Goal: Transaction & Acquisition: Purchase product/service

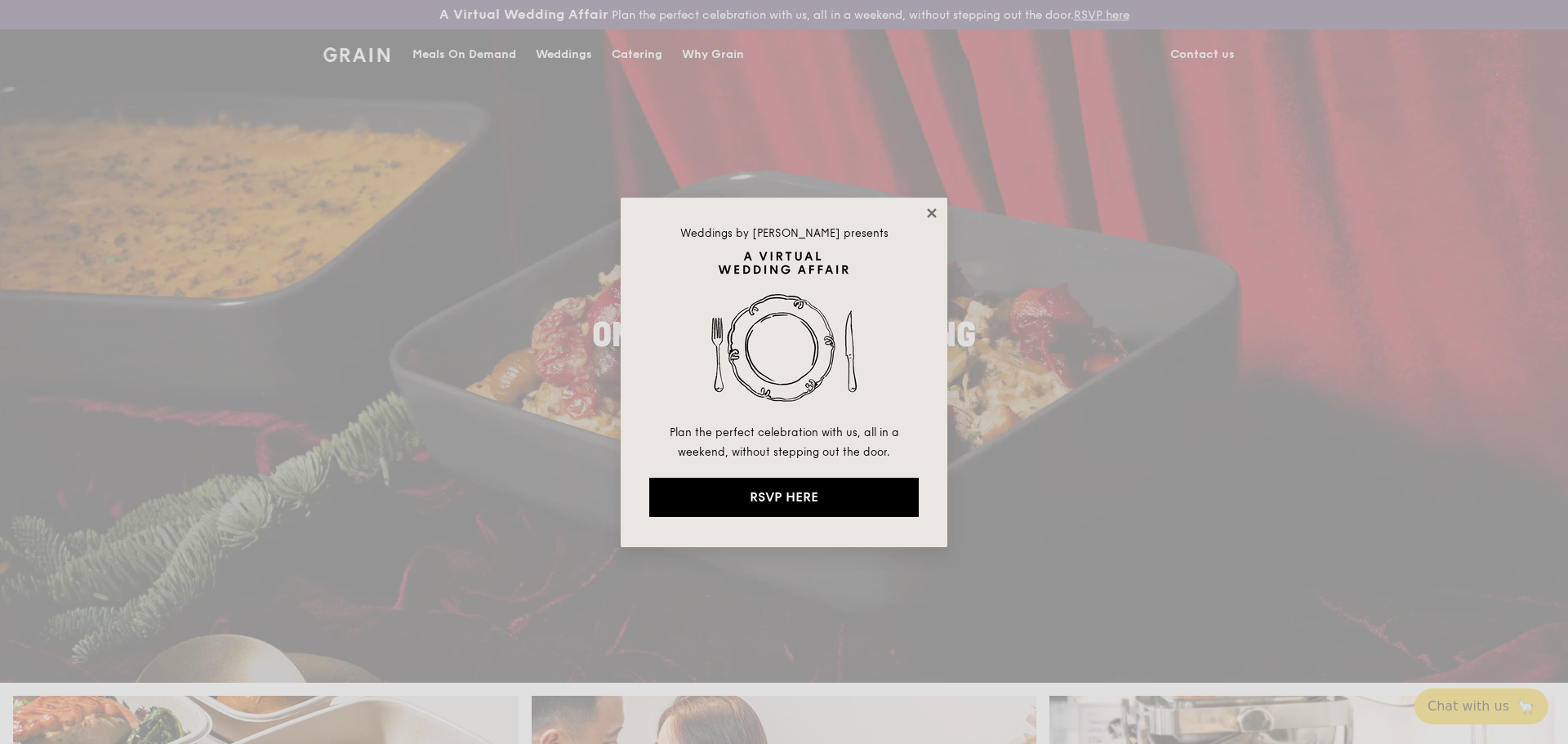
click at [933, 211] on icon at bounding box center [931, 212] width 9 height 9
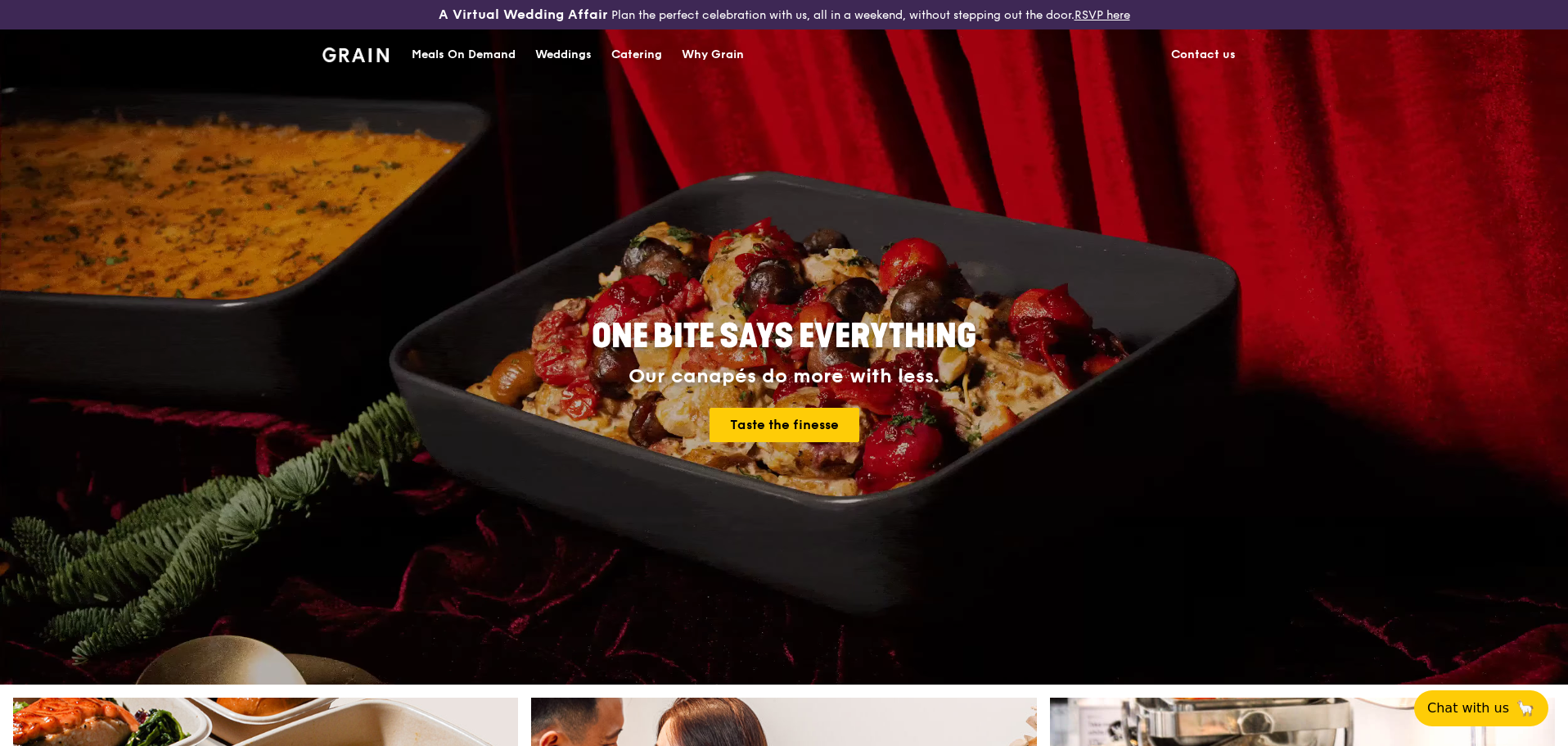
click at [642, 56] on div "Catering" at bounding box center [637, 54] width 51 height 49
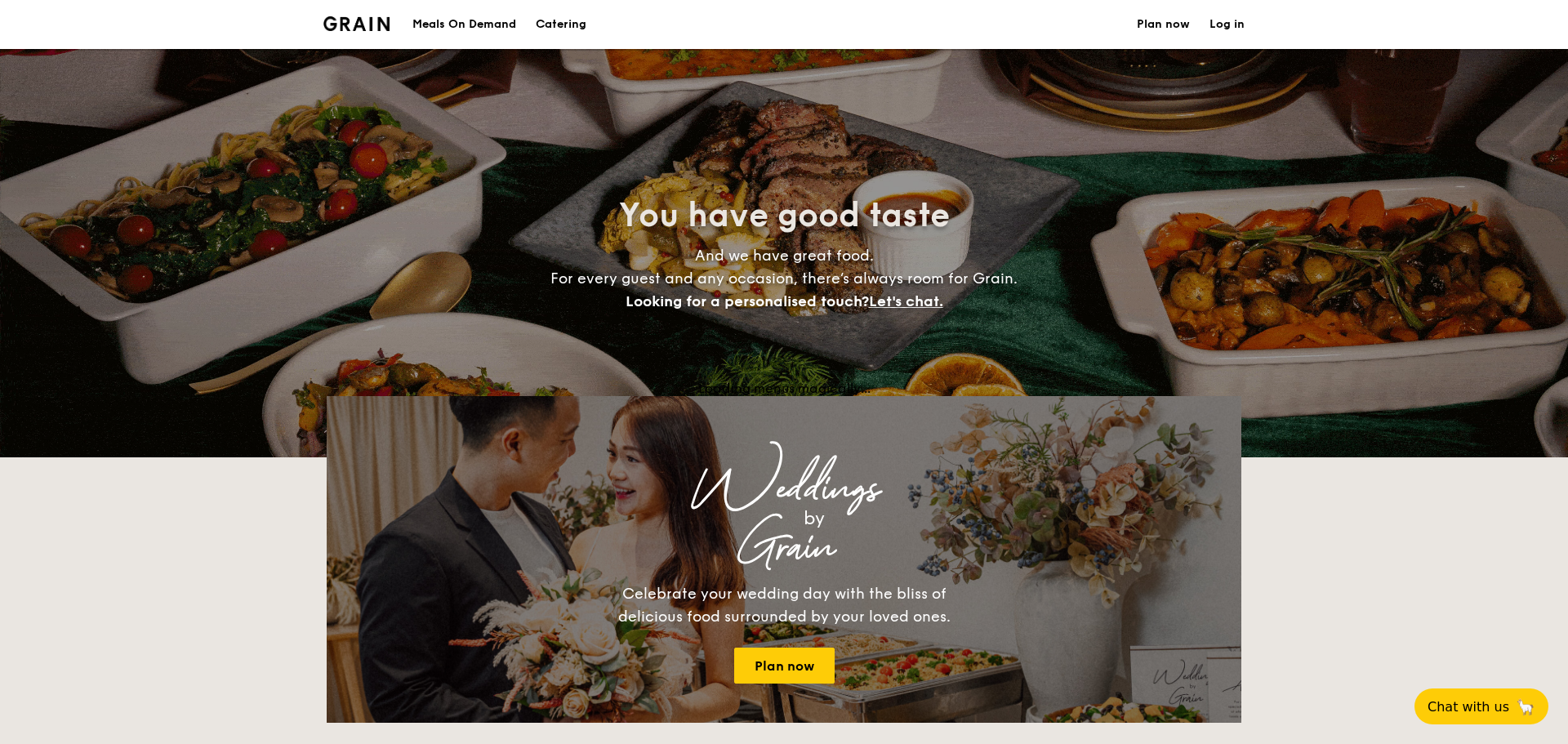
select select
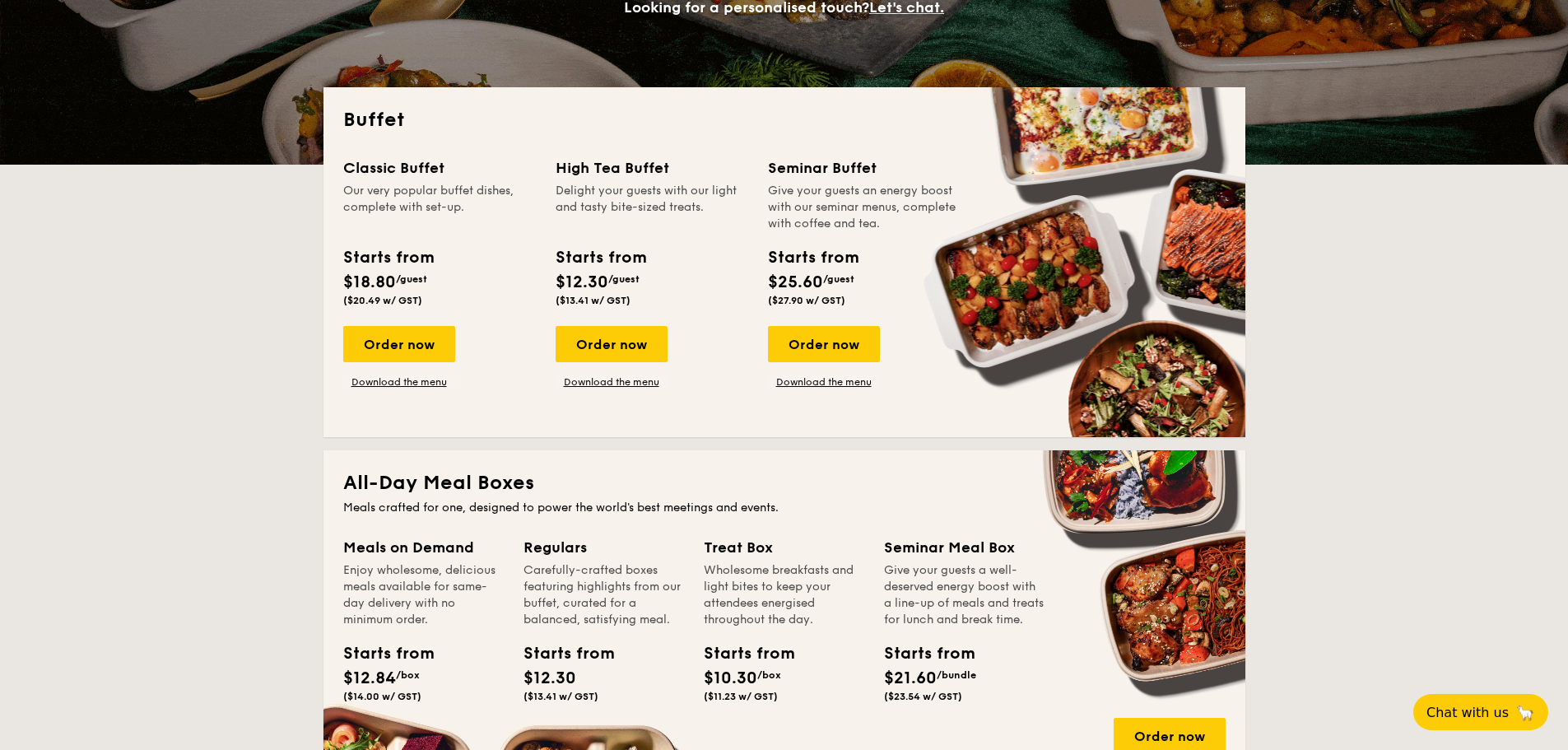
scroll to position [741, 0]
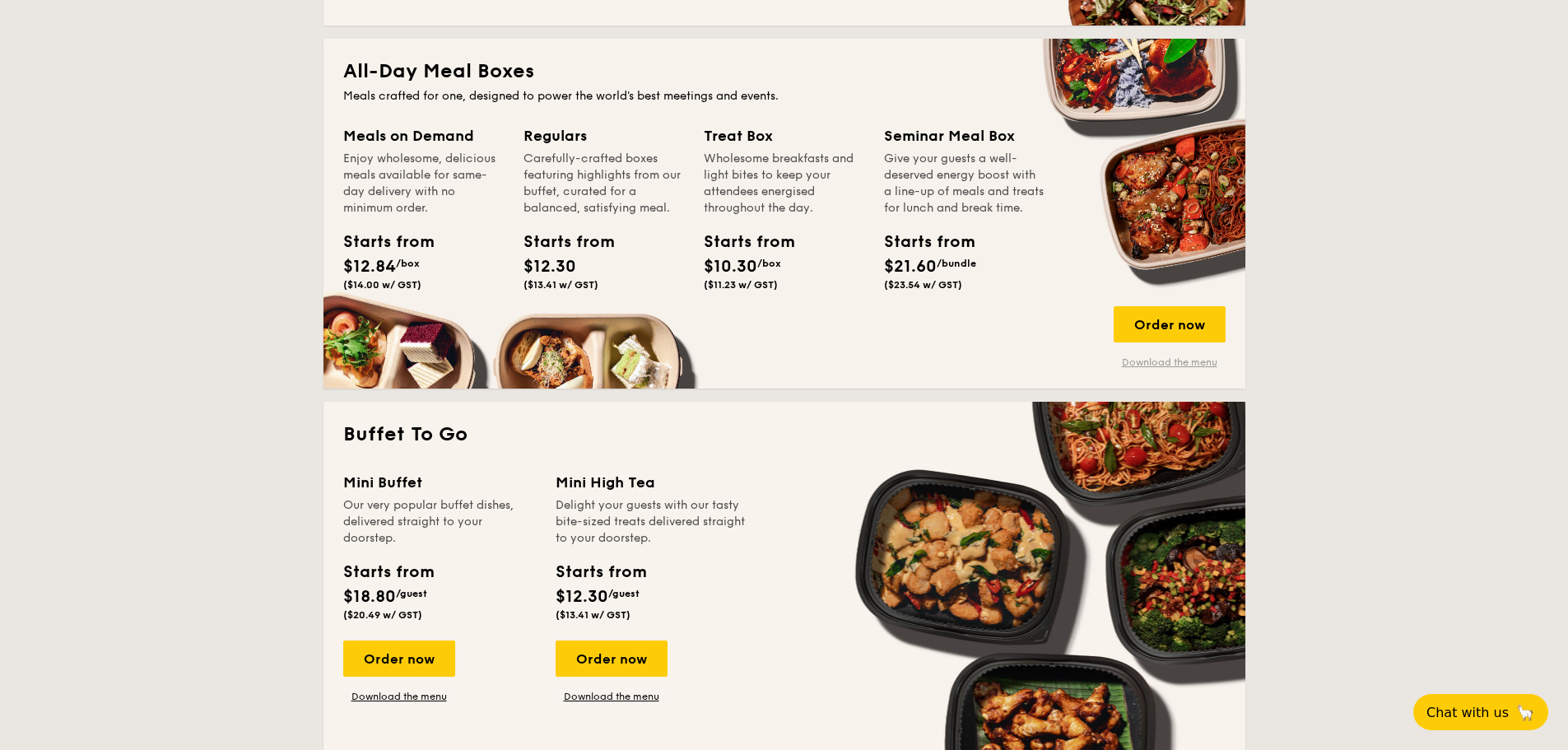
click at [1191, 368] on link "Download the menu" at bounding box center [1169, 362] width 112 height 13
click at [1200, 324] on div "Order now" at bounding box center [1169, 324] width 112 height 36
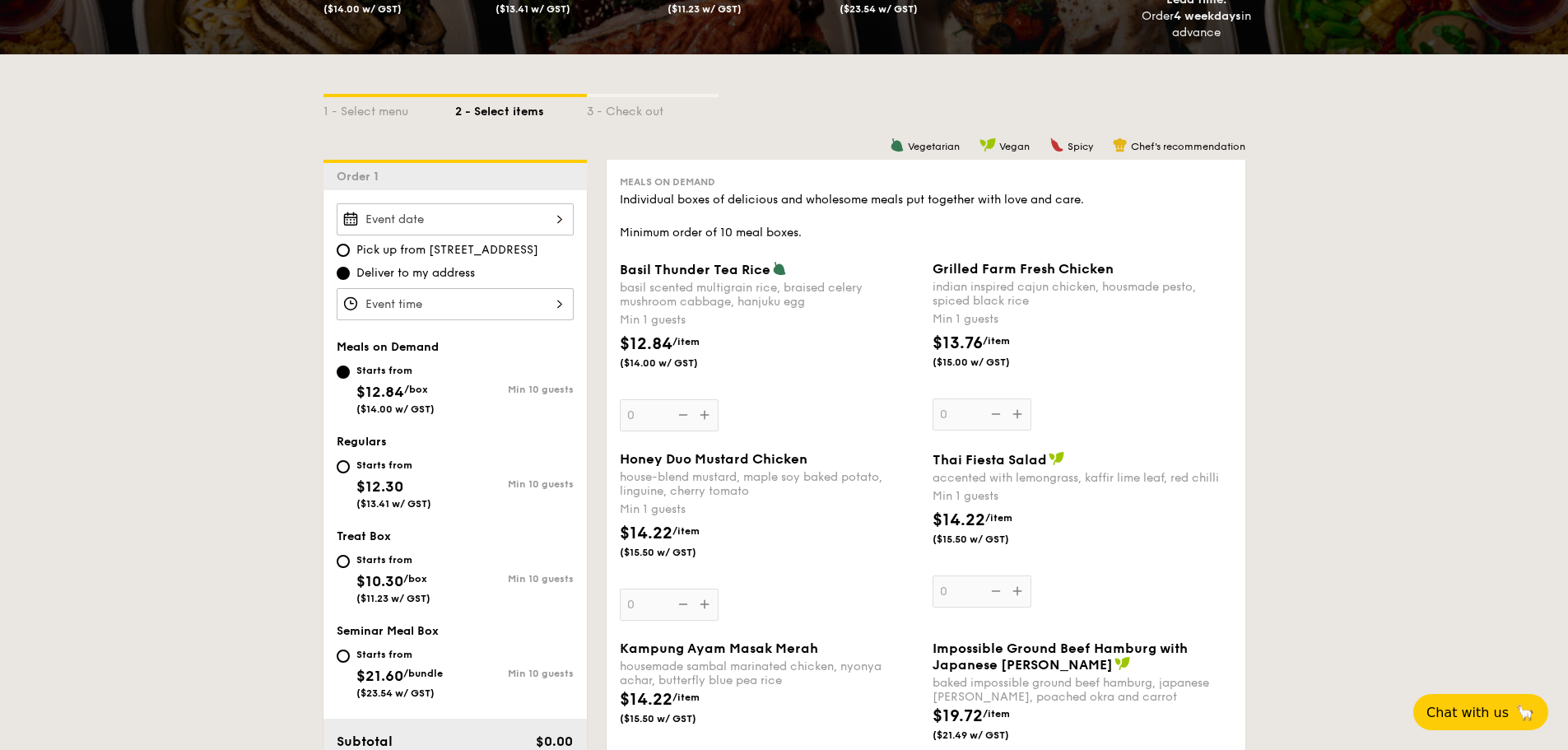
scroll to position [329, 0]
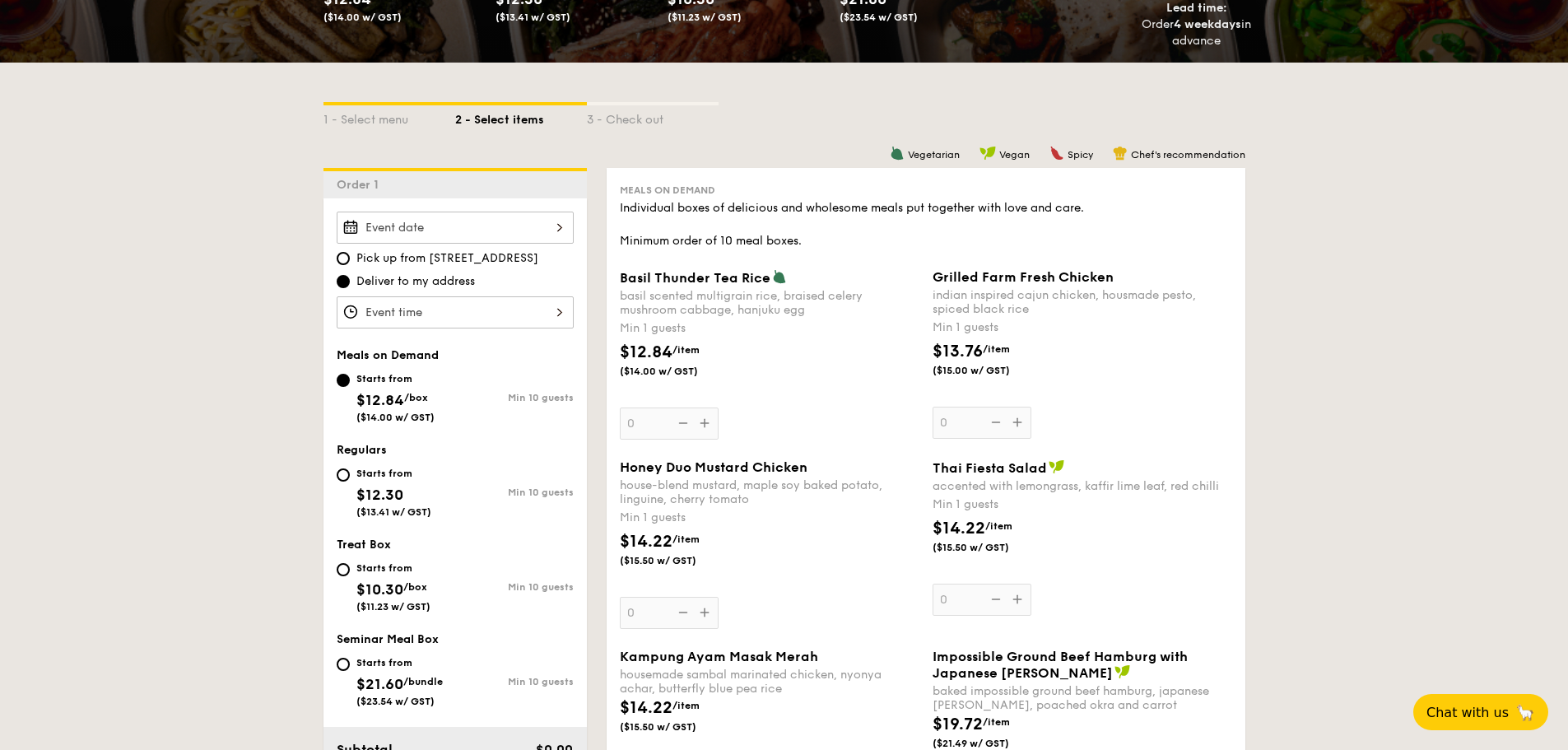
click at [509, 234] on div at bounding box center [454, 228] width 237 height 32
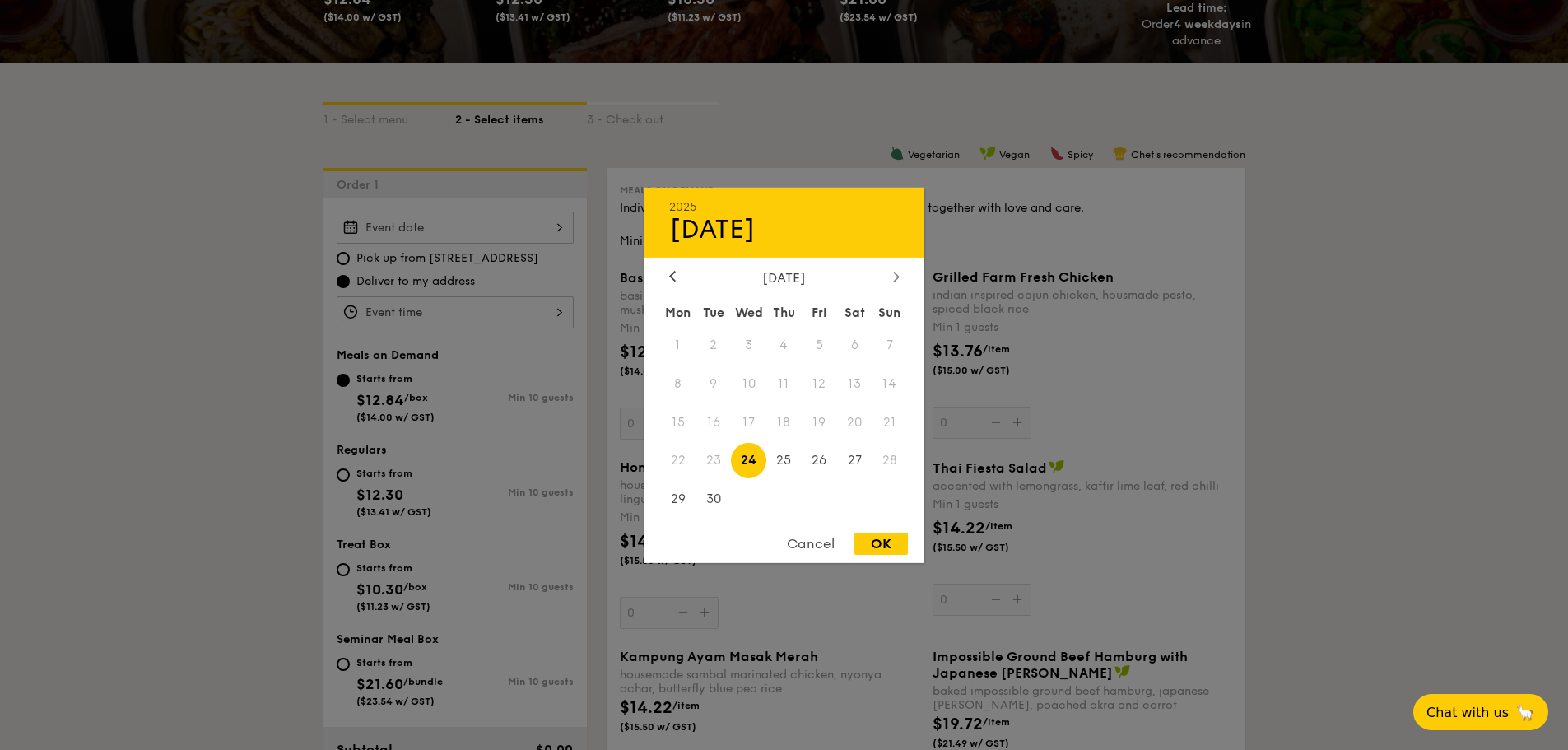
click at [901, 269] on div at bounding box center [897, 276] width 15 height 16
click at [660, 276] on div "[DATE]" at bounding box center [785, 276] width 280 height 16
click at [672, 276] on icon at bounding box center [673, 276] width 7 height 11
click at [783, 506] on span "30" at bounding box center [784, 499] width 35 height 35
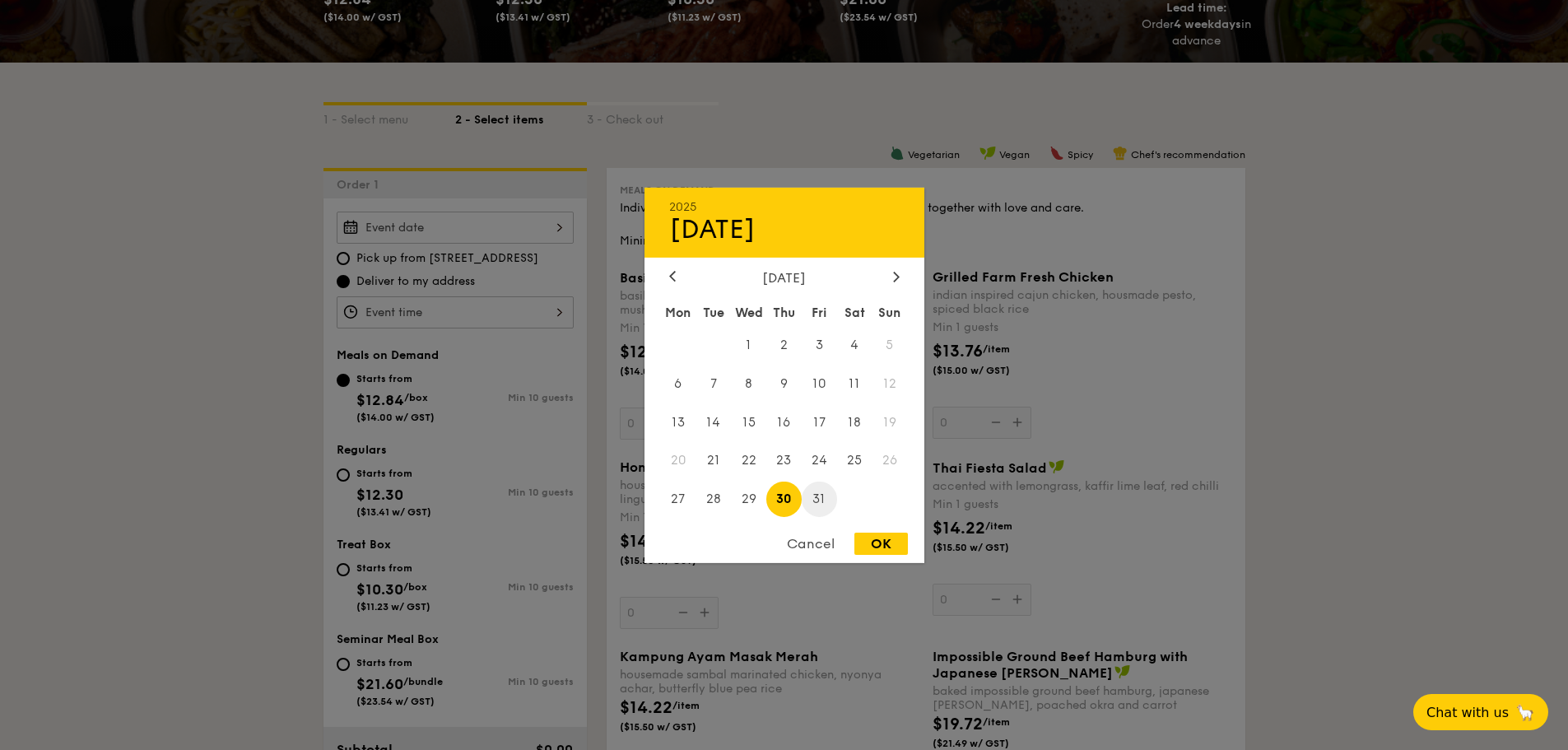
click at [812, 504] on span "31" at bounding box center [819, 499] width 35 height 35
click at [797, 501] on span "30" at bounding box center [784, 499] width 35 height 35
click at [880, 529] on div "2025 Oct [DATE] Tue Wed Thu Fri Sat Sun 1 2 3 4 5 6 7 8 9 10 11 12 13 14 15 16 …" at bounding box center [785, 374] width 280 height 375
click at [898, 559] on div "Cancel OK" at bounding box center [785, 548] width 280 height 30
click at [887, 545] on div "OK" at bounding box center [881, 544] width 53 height 22
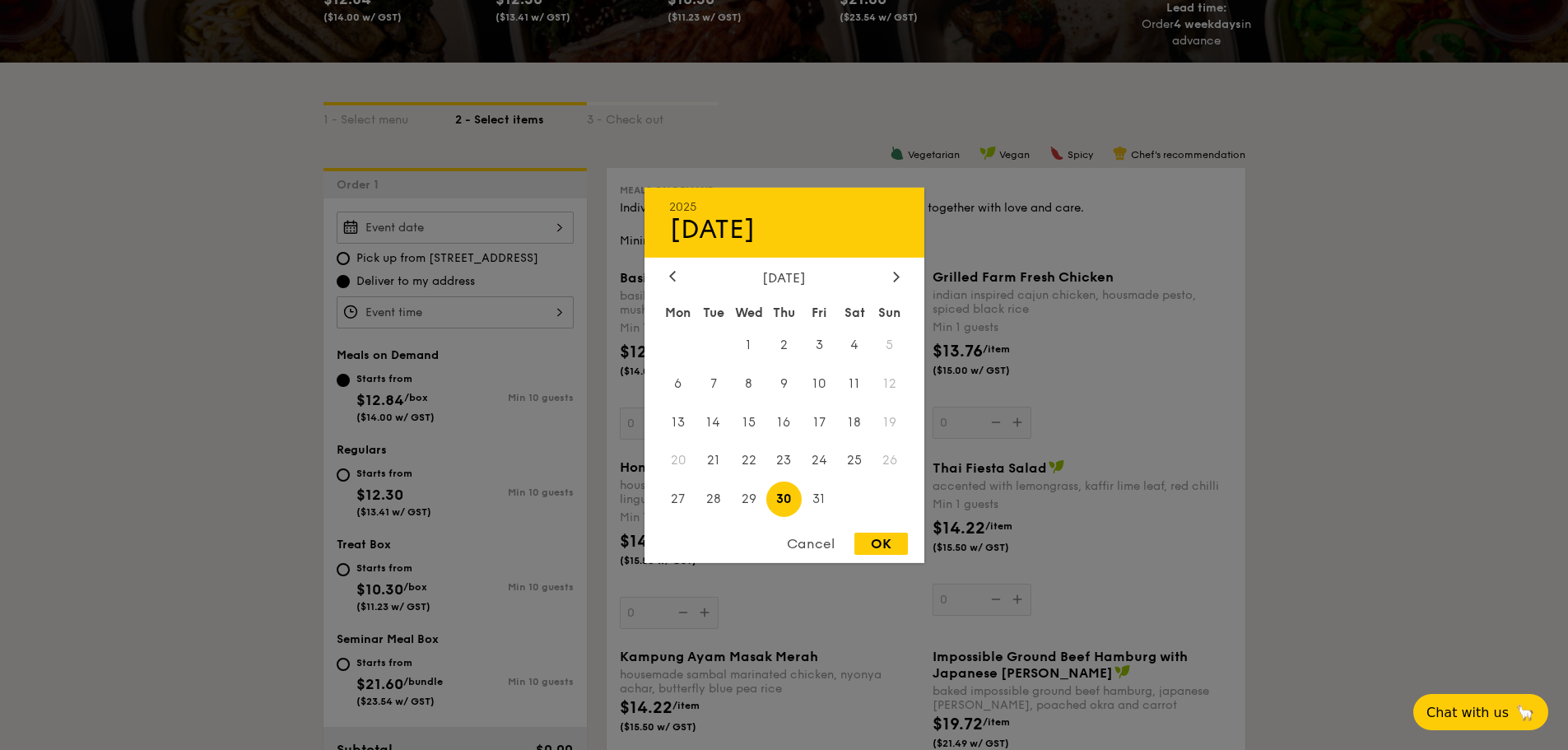
type input "[DATE]"
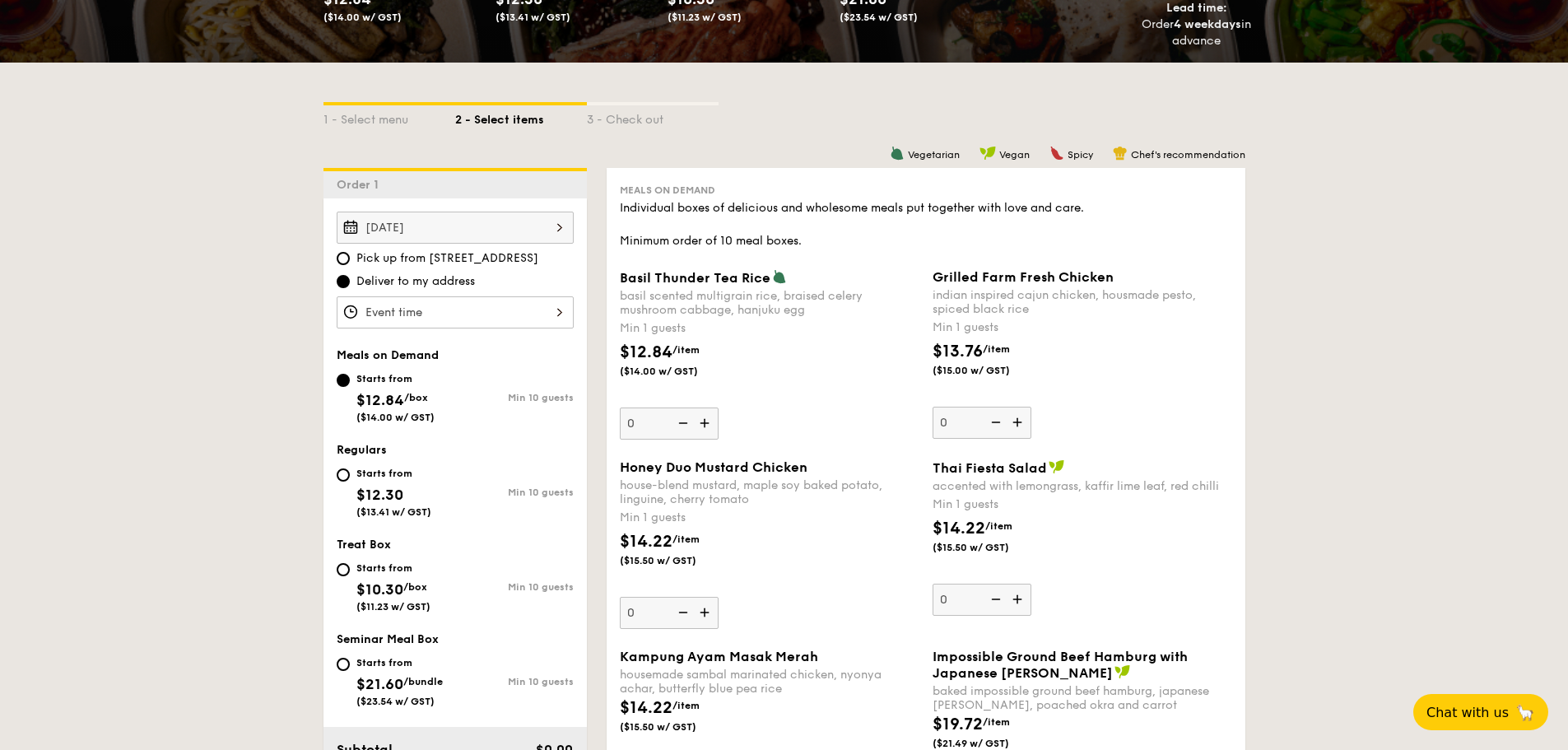
click at [448, 336] on div "[DATE] Pick up from [STREET_ADDRESS] Deliver to my address Meals on Demand Star…" at bounding box center [455, 515] width 264 height 634
click at [439, 312] on div at bounding box center [454, 313] width 237 height 32
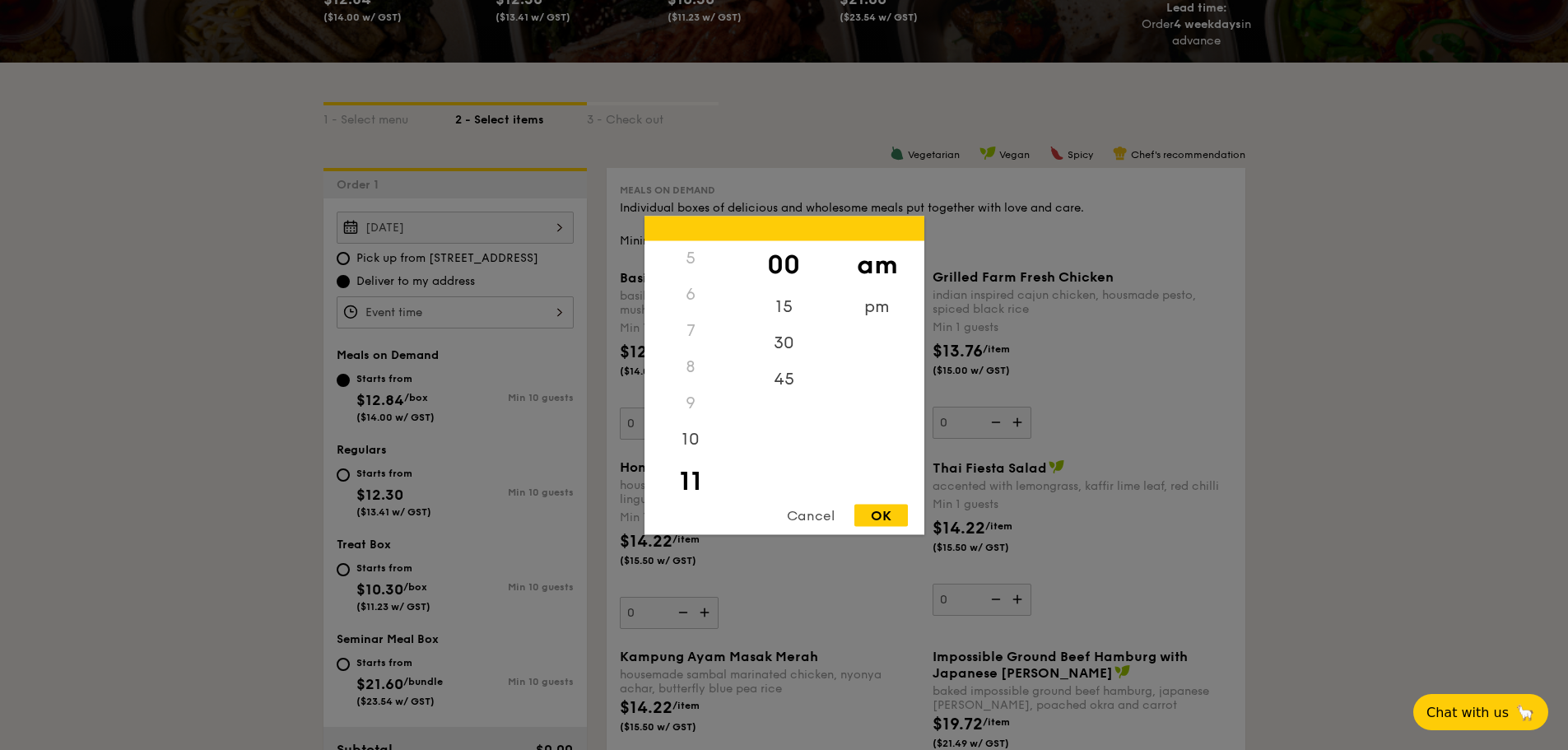
scroll to position [195, 0]
click at [696, 458] on div "11" at bounding box center [691, 467] width 93 height 48
click at [802, 334] on div "30" at bounding box center [784, 348] width 93 height 48
click at [887, 506] on div "OK" at bounding box center [881, 515] width 53 height 22
type input "11:30AM"
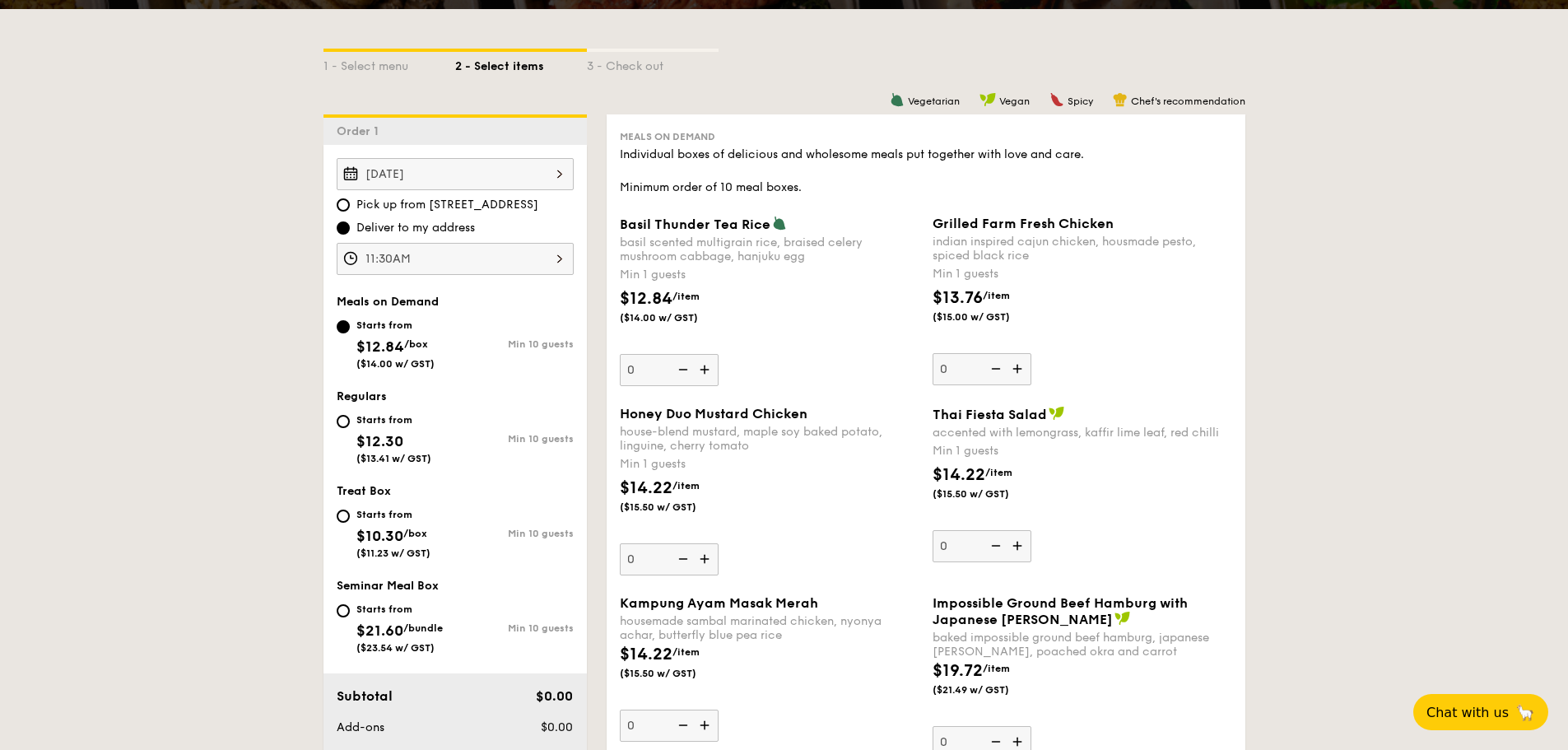
scroll to position [411, 0]
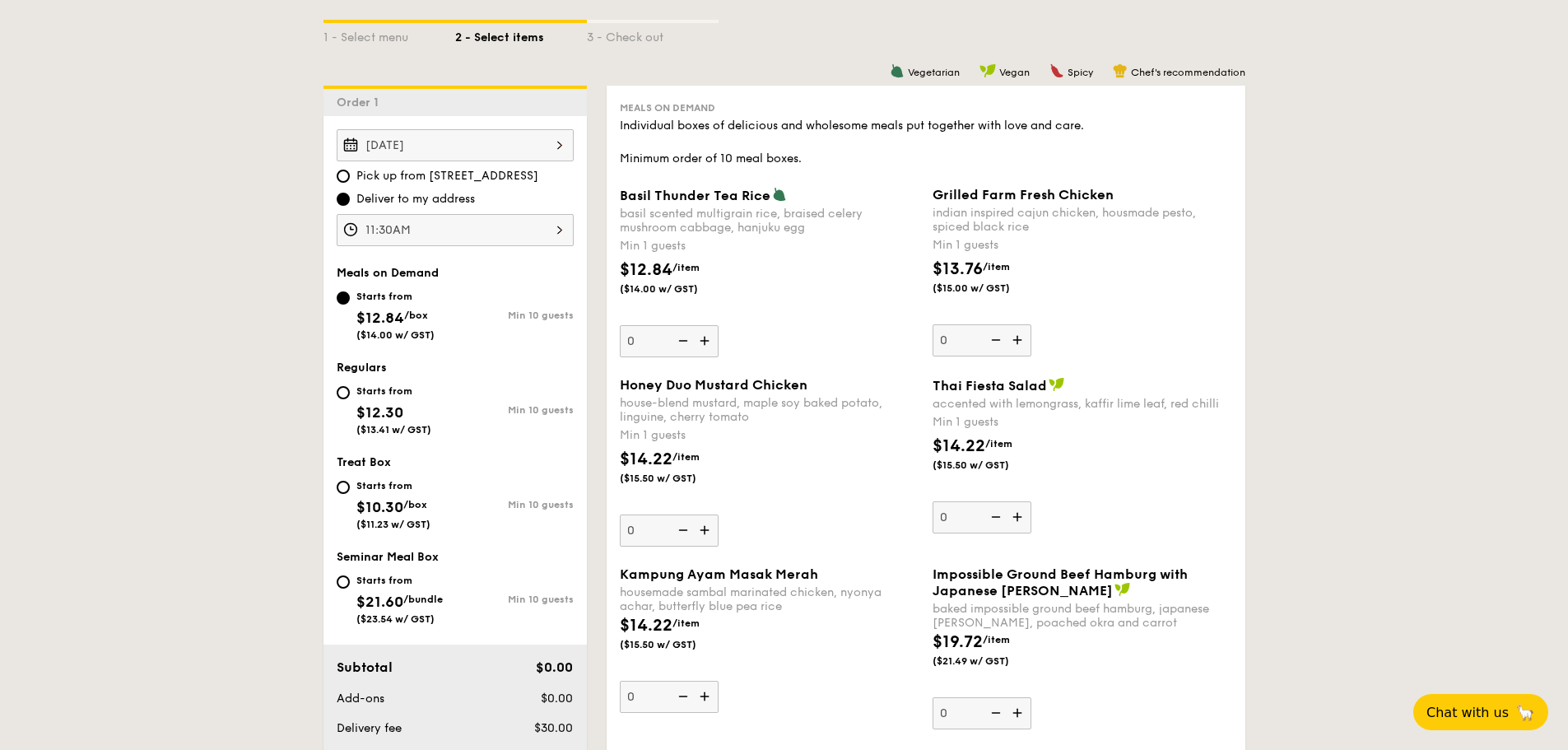
click at [488, 413] on div "Min 10 guests" at bounding box center [514, 410] width 119 height 12
click at [350, 399] on input "Starts from $12.30 ($13.41 w/ GST) Min 10 guests" at bounding box center [343, 393] width 13 height 13
radio input "true"
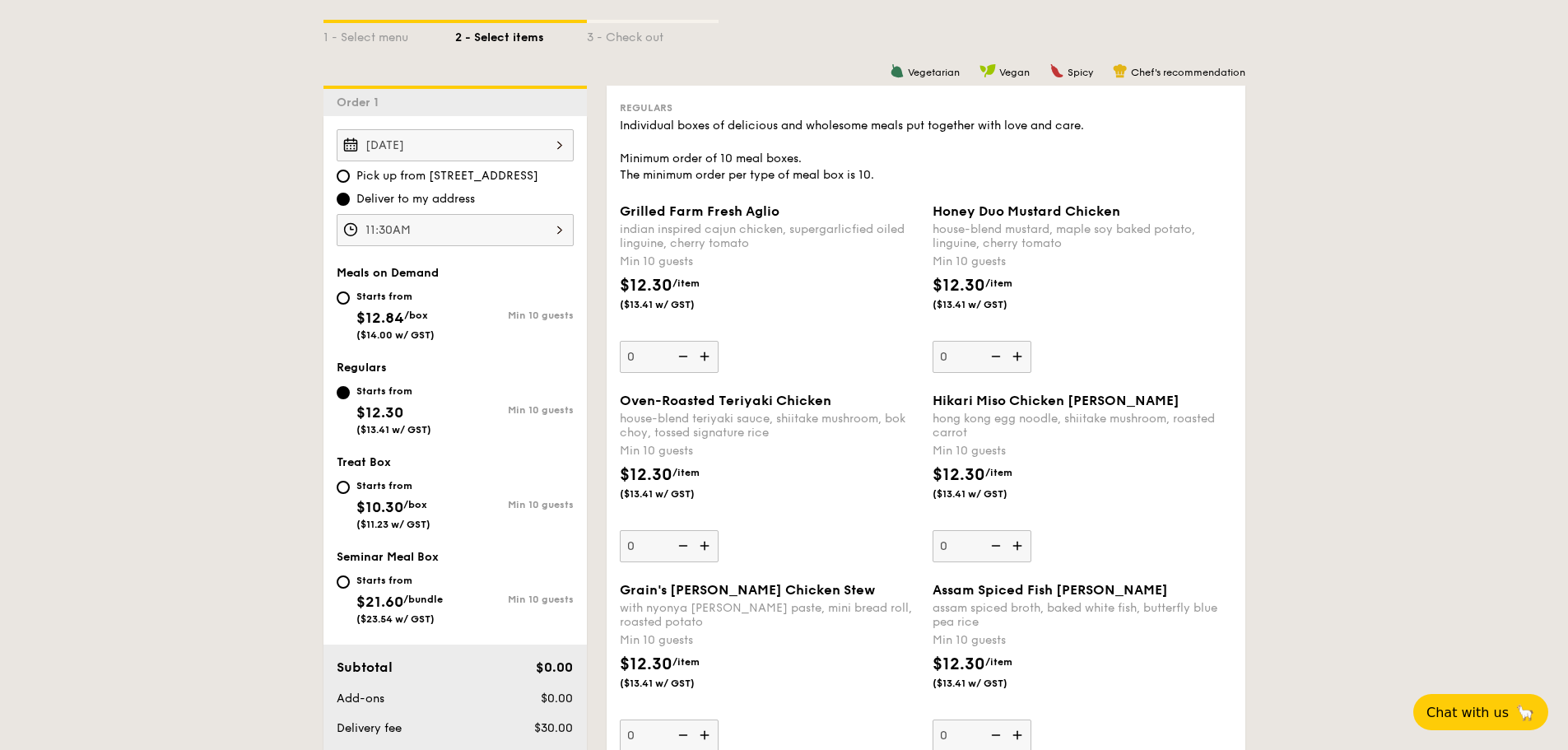
click at [450, 598] on div "Starts from $21.60 /bundle ($23.54 w/ GST)" at bounding box center [395, 597] width 119 height 54
click at [350, 588] on input "Starts from $21.60 /bundle ($23.54 w/ GST) Min 10 guests" at bounding box center [343, 582] width 13 height 13
radio input "true"
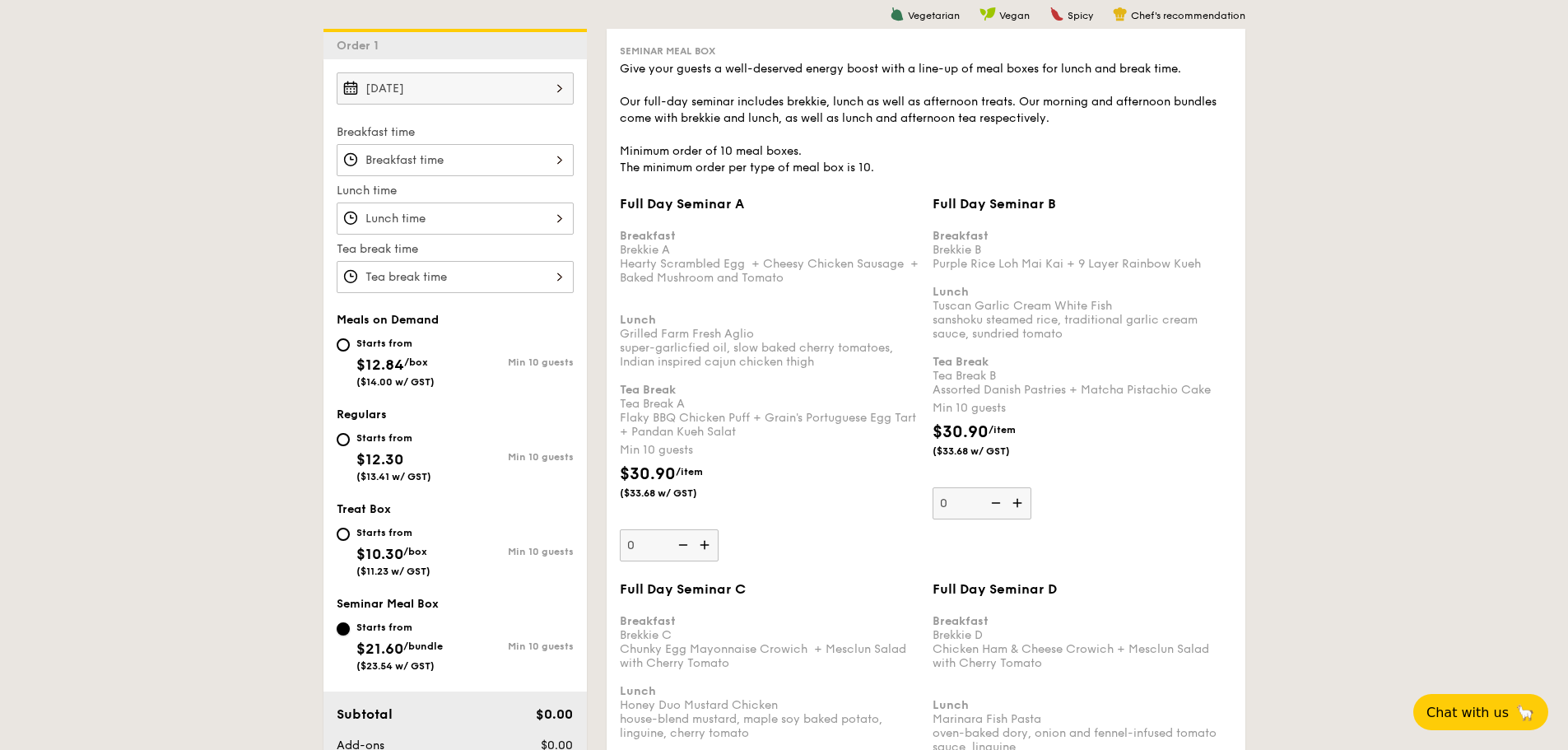
scroll to position [494, 0]
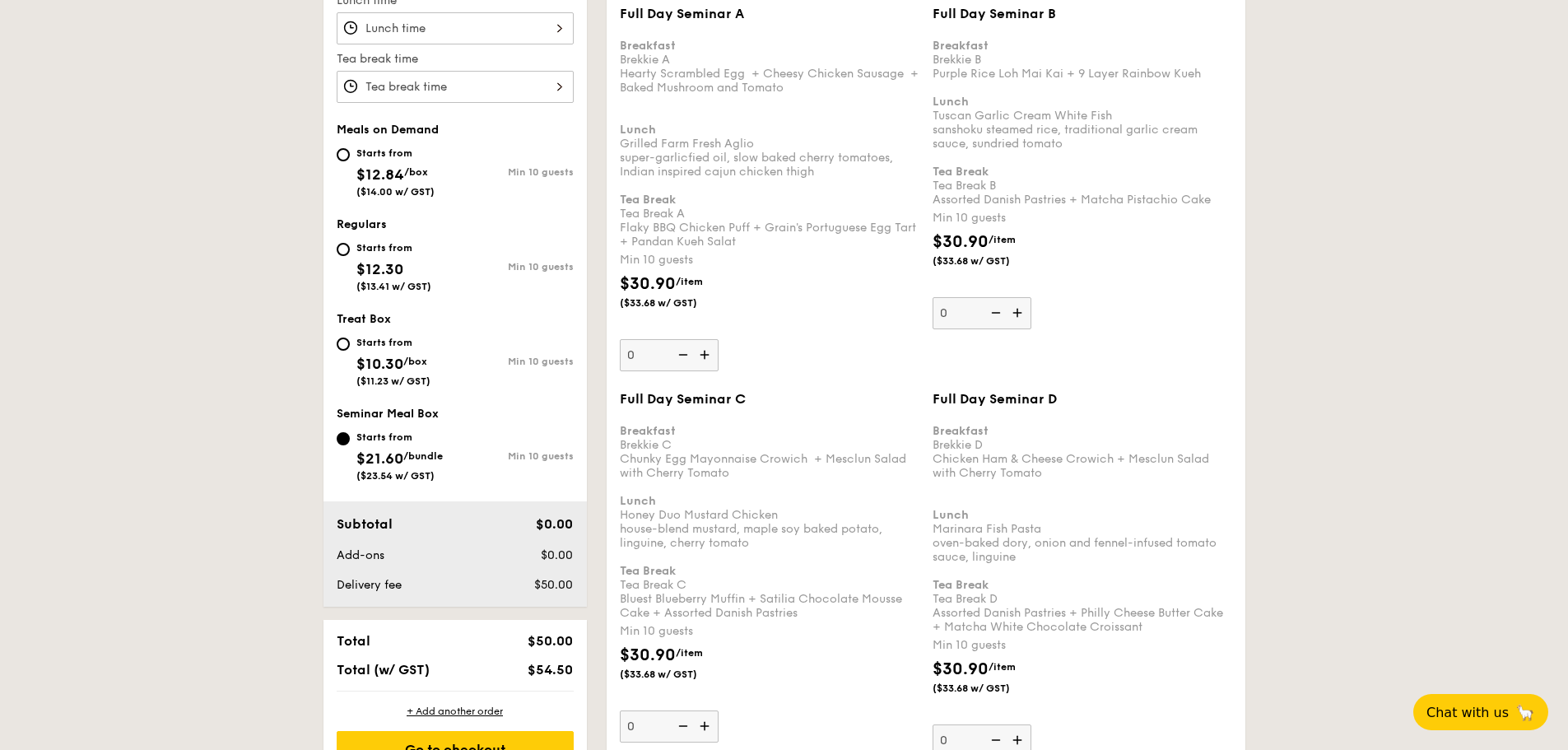
click at [450, 367] on div "Starts from $10.30 /box ($11.23 w/ GST)" at bounding box center [395, 360] width 119 height 54
click at [350, 351] on input "Starts from $10.30 /box ($11.23 w/ GST) Min 10 guests" at bounding box center [343, 344] width 13 height 13
radio input "true"
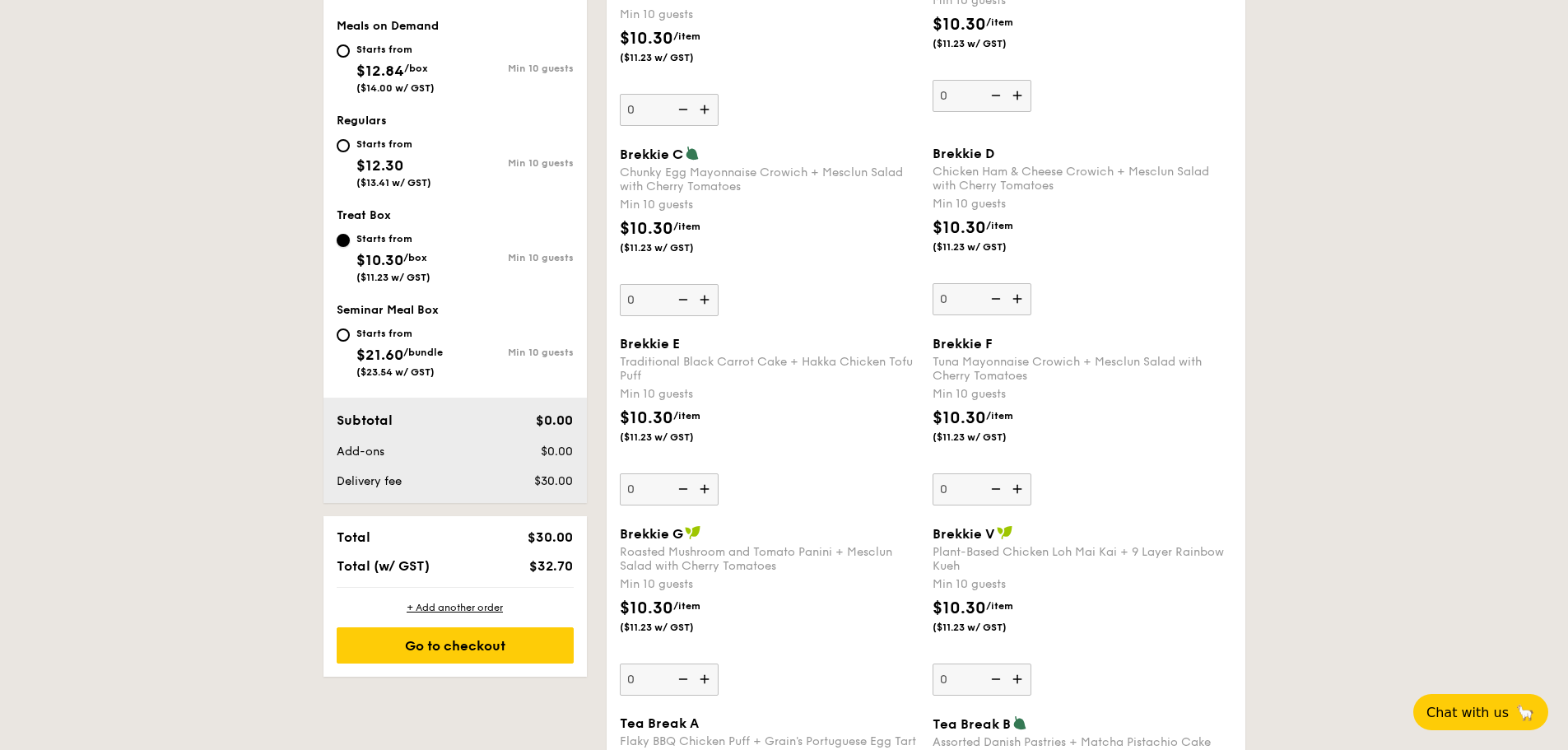
scroll to position [704, 0]
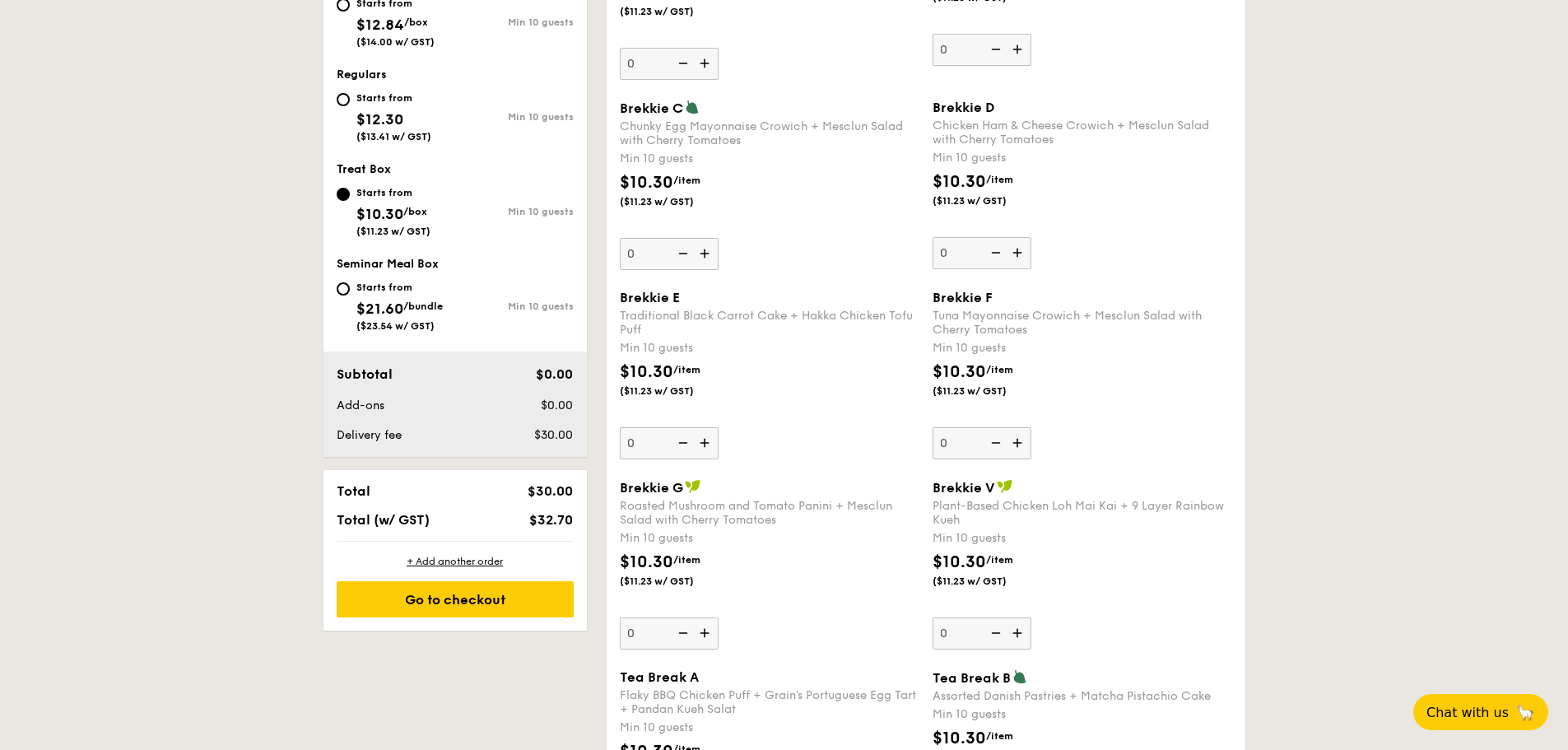
click at [423, 129] on div "Starts from $12.30 ($13.41 w/ GST)" at bounding box center [394, 115] width 75 height 54
click at [350, 106] on input "Starts from $12.30 ($13.41 w/ GST) Min 10 guests" at bounding box center [343, 99] width 13 height 13
radio input "true"
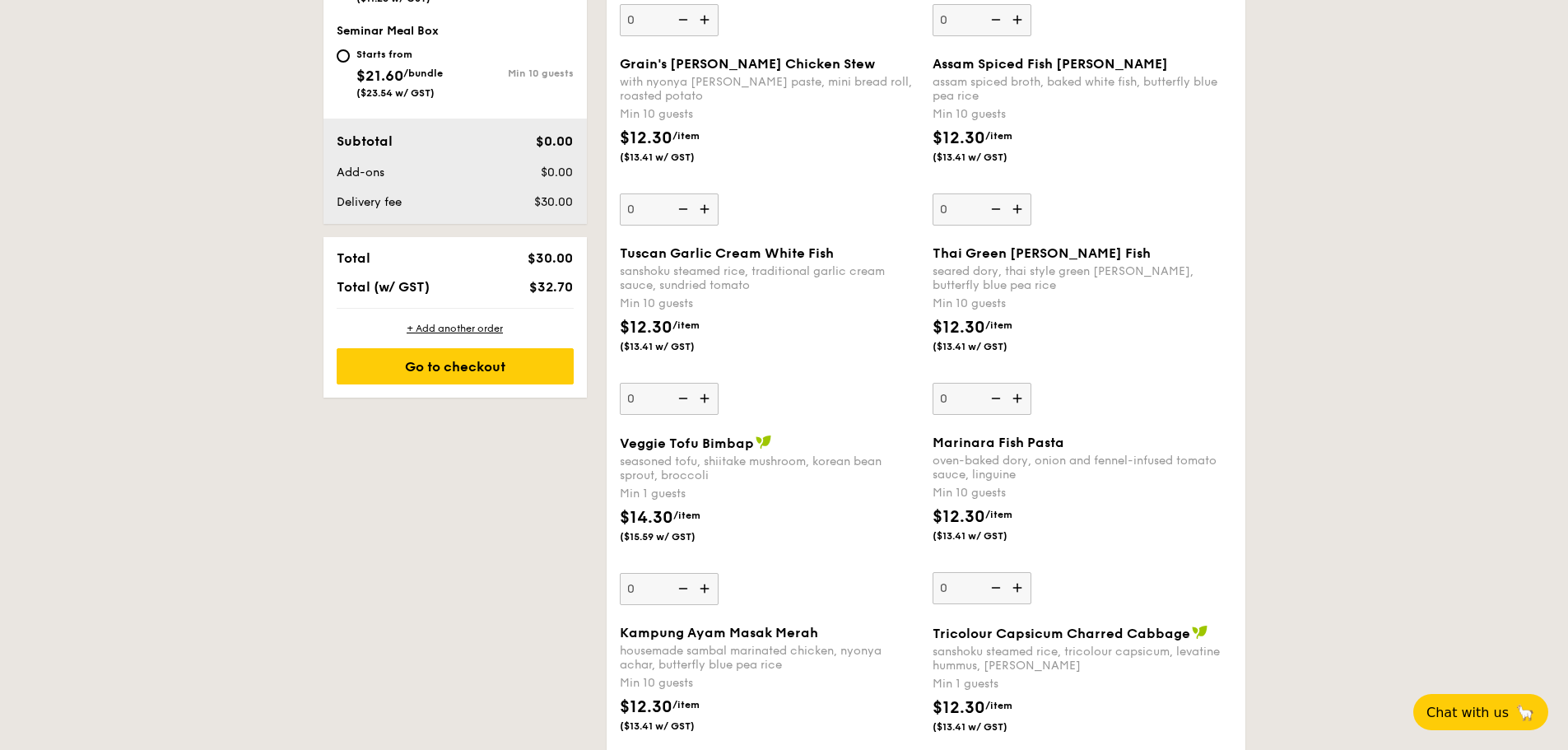
scroll to position [951, 0]
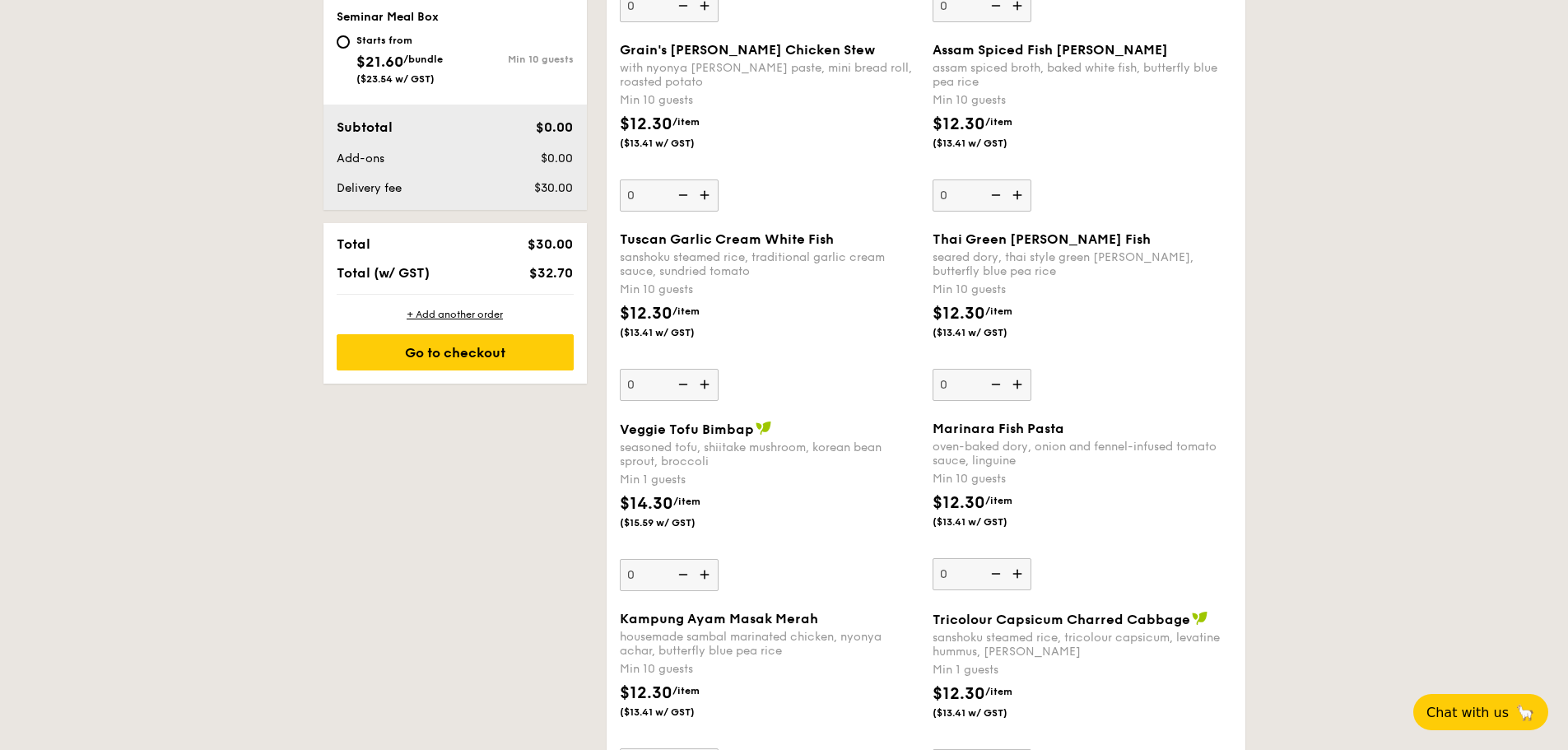
click at [708, 382] on img at bounding box center [706, 384] width 24 height 31
click at [708, 382] on input "0" at bounding box center [669, 385] width 99 height 32
type input "10"
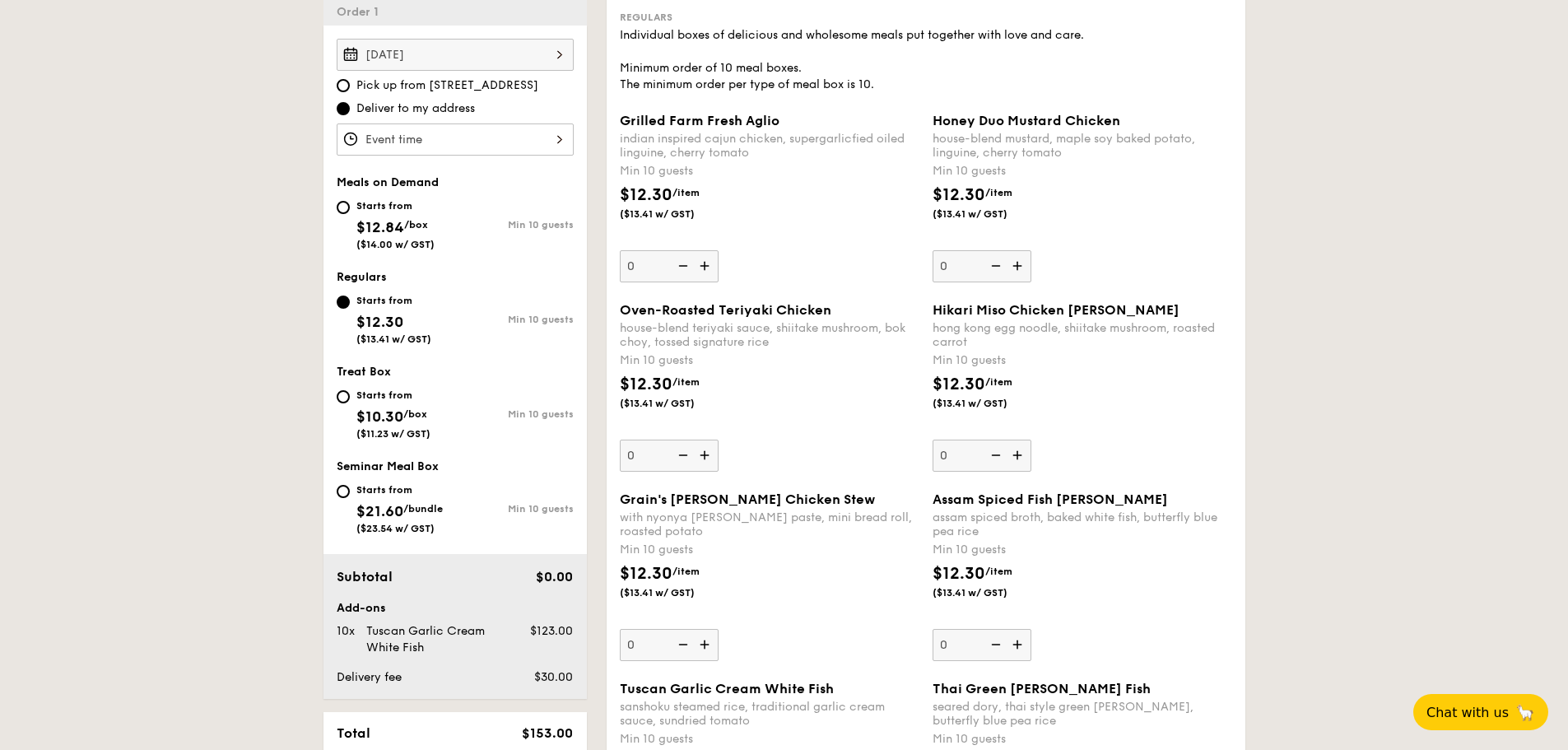
scroll to position [458, 0]
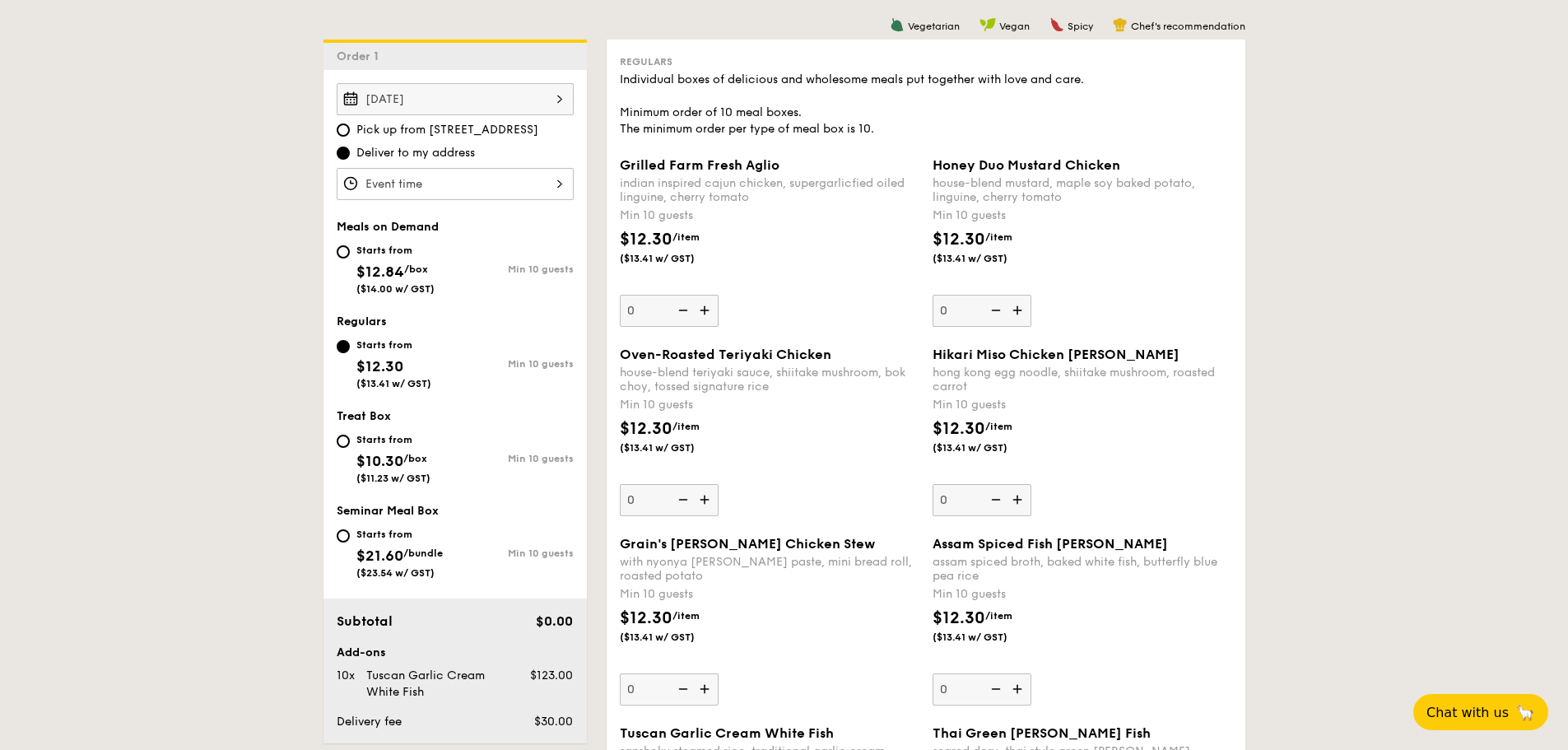
click at [411, 292] on span "($14.00 w/ GST)" at bounding box center [395, 289] width 78 height 12
click at [350, 259] on input "Starts from $12.84 /box ($14.00 w/ GST) Min 10 guests" at bounding box center [343, 252] width 13 height 13
radio input "true"
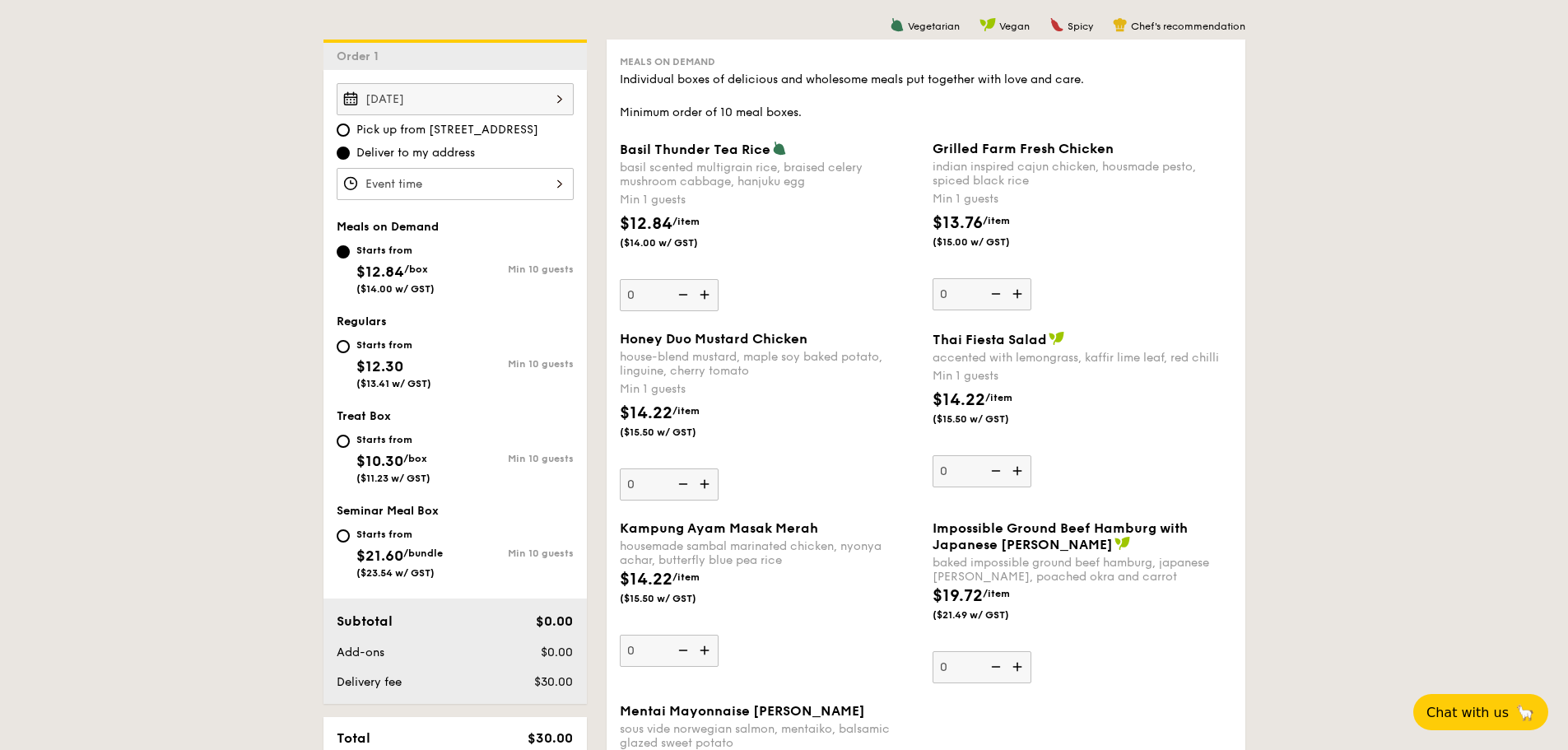
click at [466, 367] on div "Min 10 guests" at bounding box center [514, 364] width 119 height 12
click at [350, 353] on input "Starts from $12.30 ($13.41 w/ GST) Min 10 guests" at bounding box center [343, 346] width 13 height 13
radio input "true"
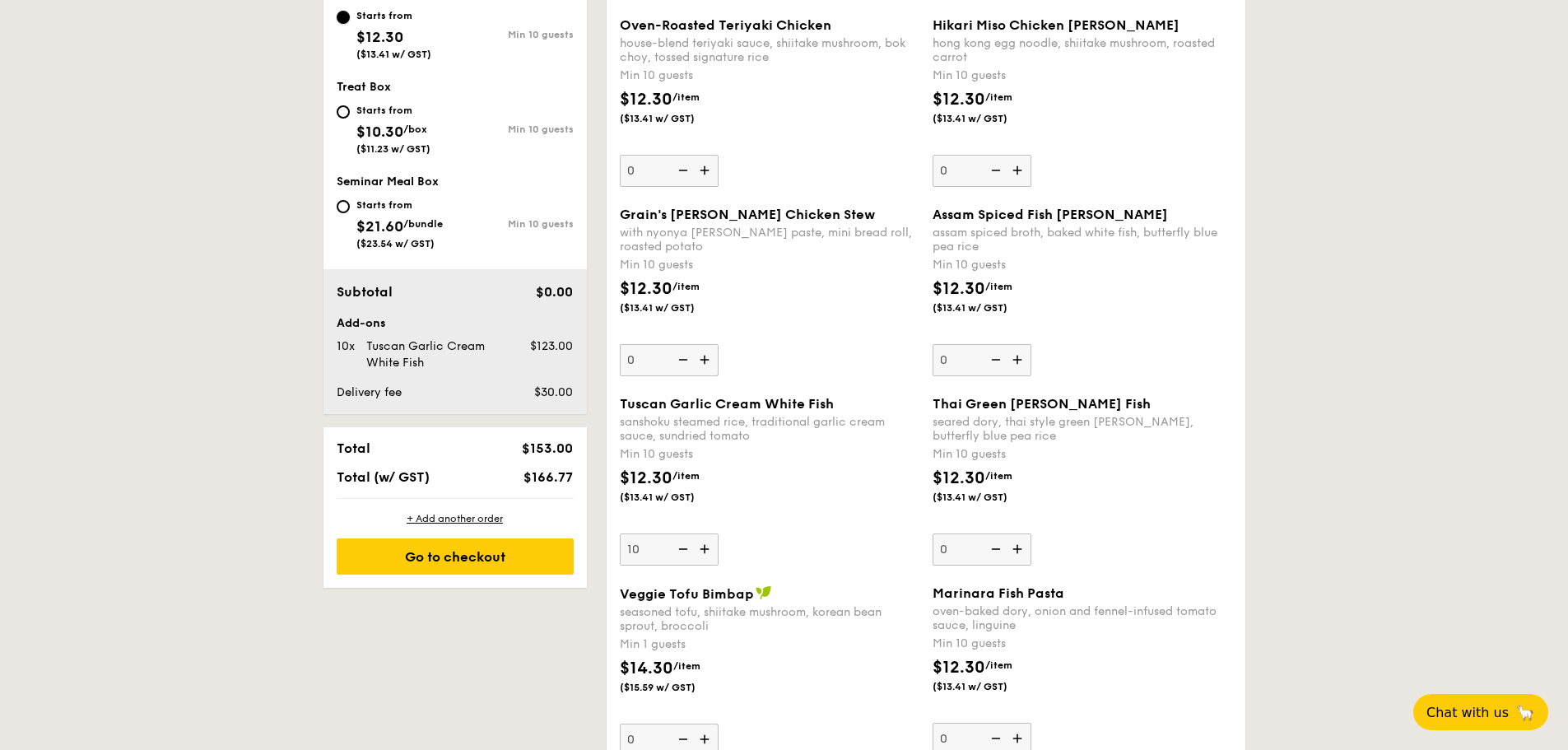
scroll to position [869, 0]
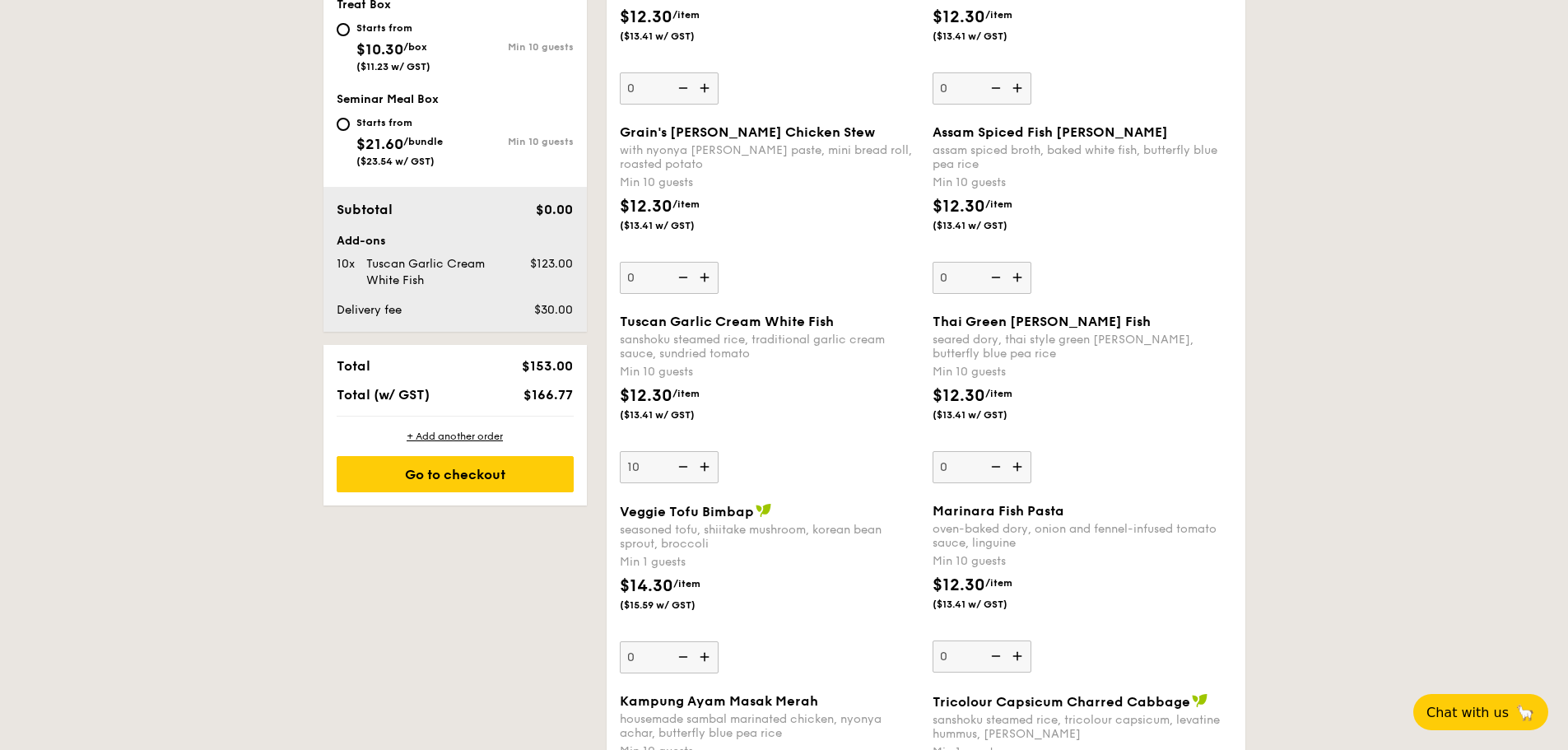
click at [703, 460] on img at bounding box center [706, 466] width 24 height 31
click at [703, 460] on input "10" at bounding box center [669, 467] width 99 height 32
click at [685, 463] on img at bounding box center [681, 466] width 24 height 31
click at [685, 463] on input "11" at bounding box center [669, 467] width 99 height 32
type input "10"
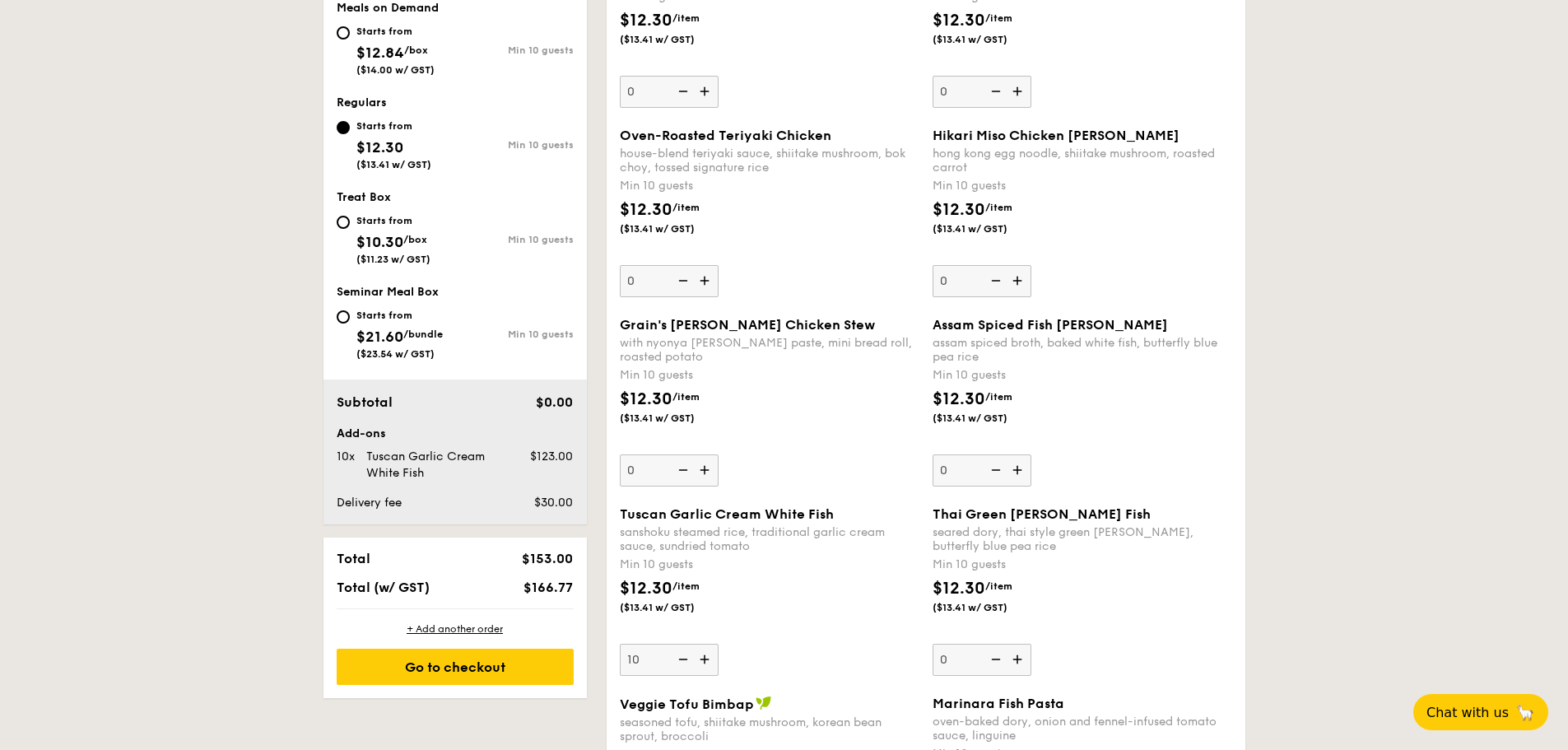
scroll to position [540, 0]
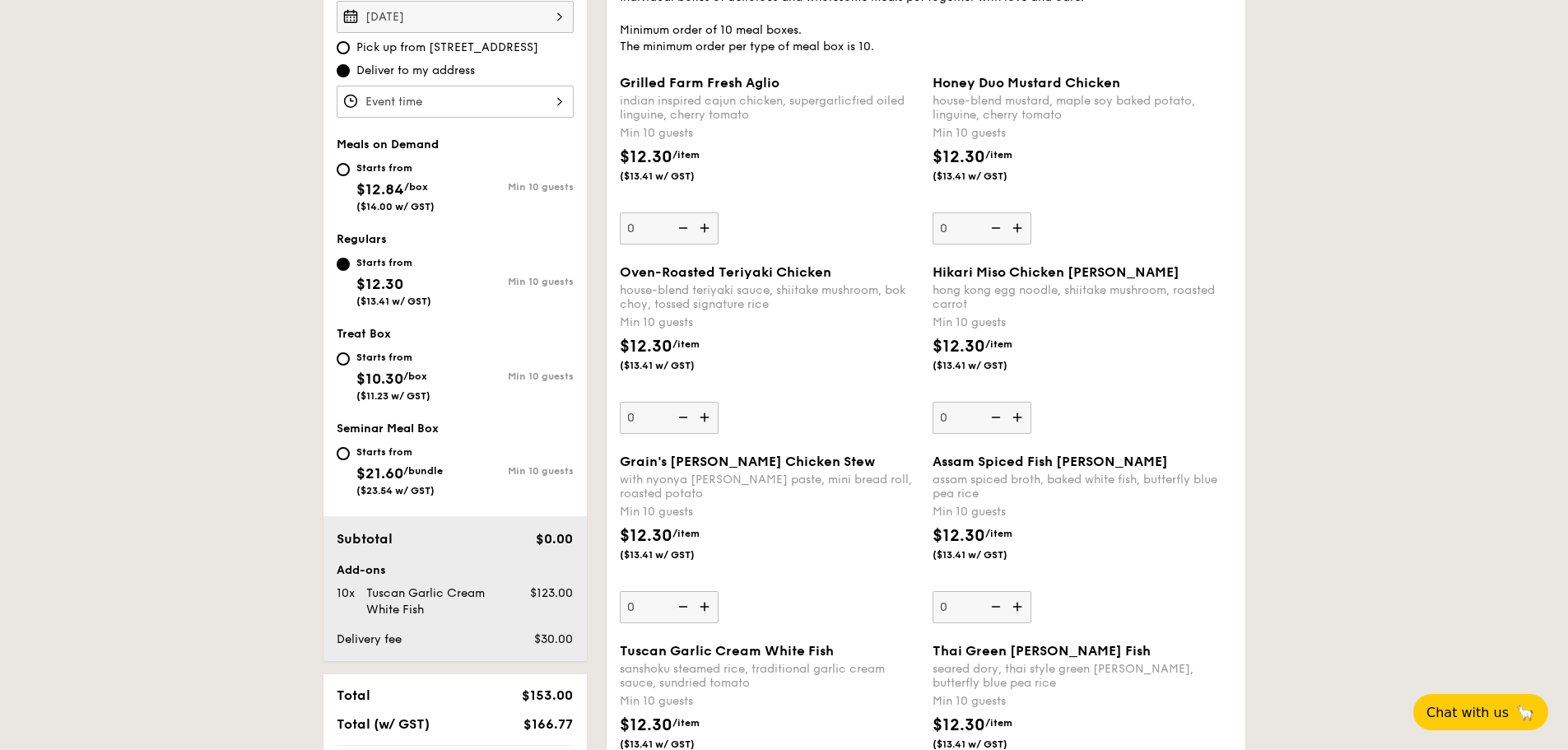
click at [1024, 425] on img at bounding box center [1018, 417] width 24 height 31
click at [1024, 425] on input "0" at bounding box center [981, 418] width 99 height 32
type input "10"
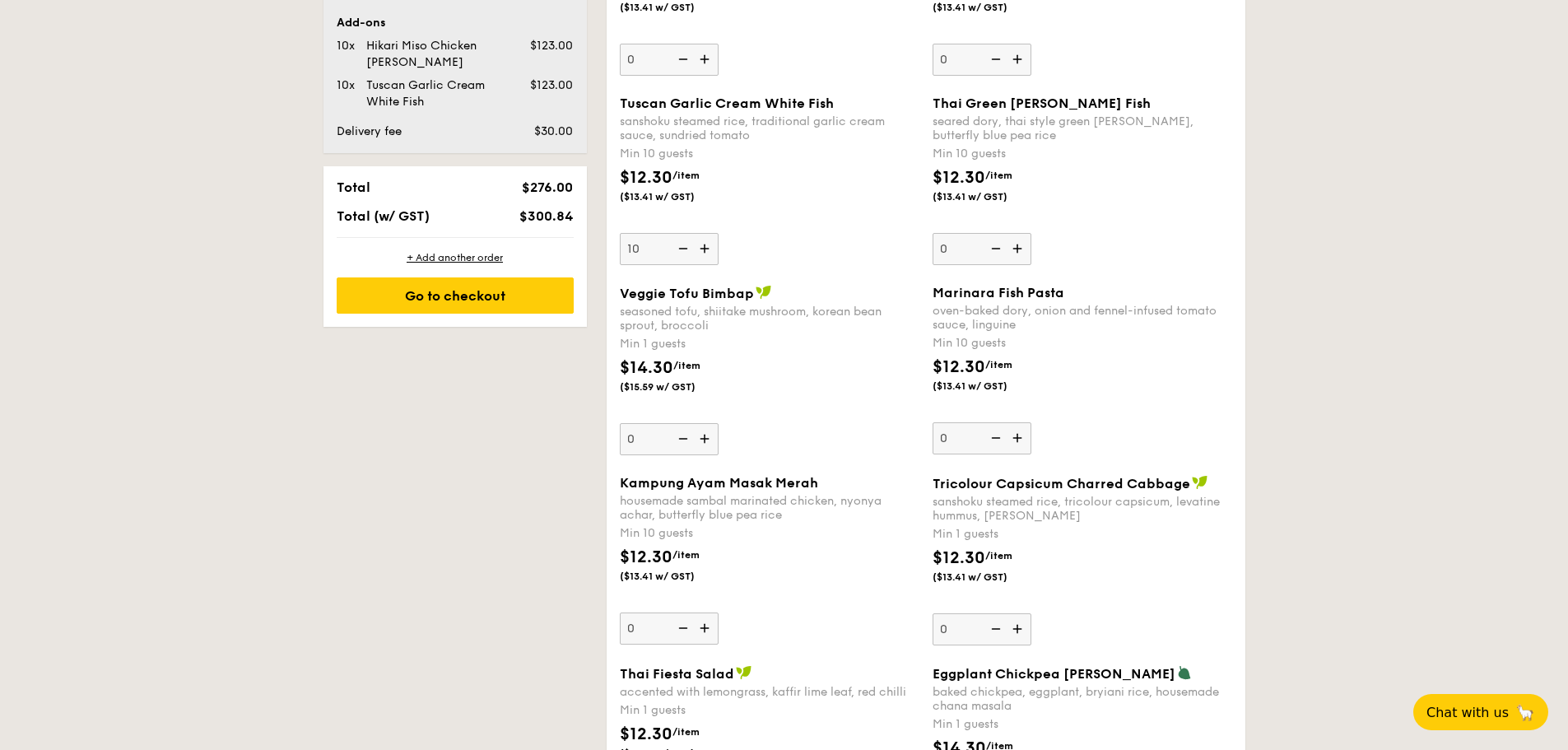
scroll to position [1116, 0]
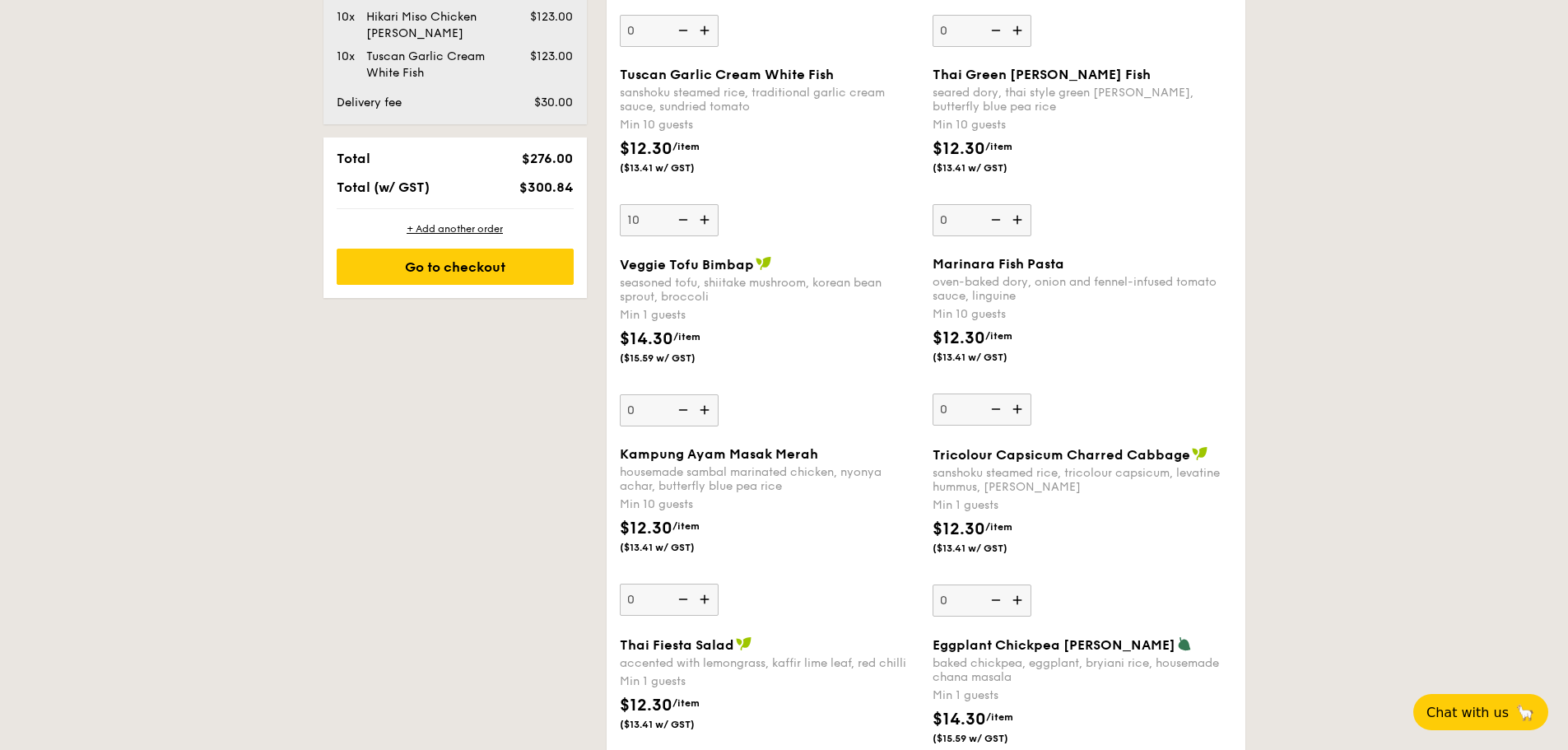
click at [714, 421] on img at bounding box center [706, 410] width 24 height 31
click at [714, 421] on input "0" at bounding box center [669, 410] width 99 height 32
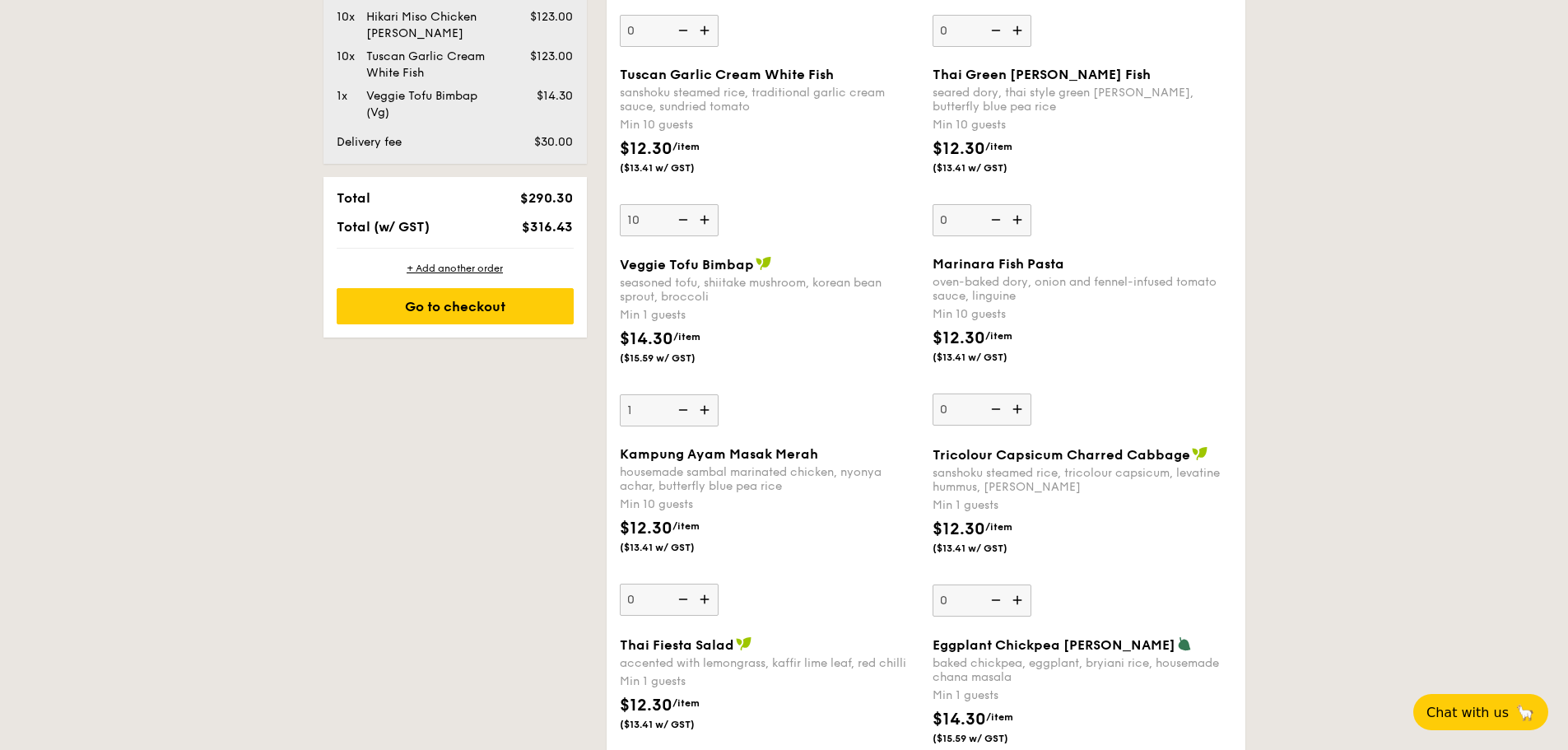
click at [714, 421] on img at bounding box center [706, 410] width 24 height 31
click at [714, 421] on input "1" at bounding box center [669, 410] width 99 height 32
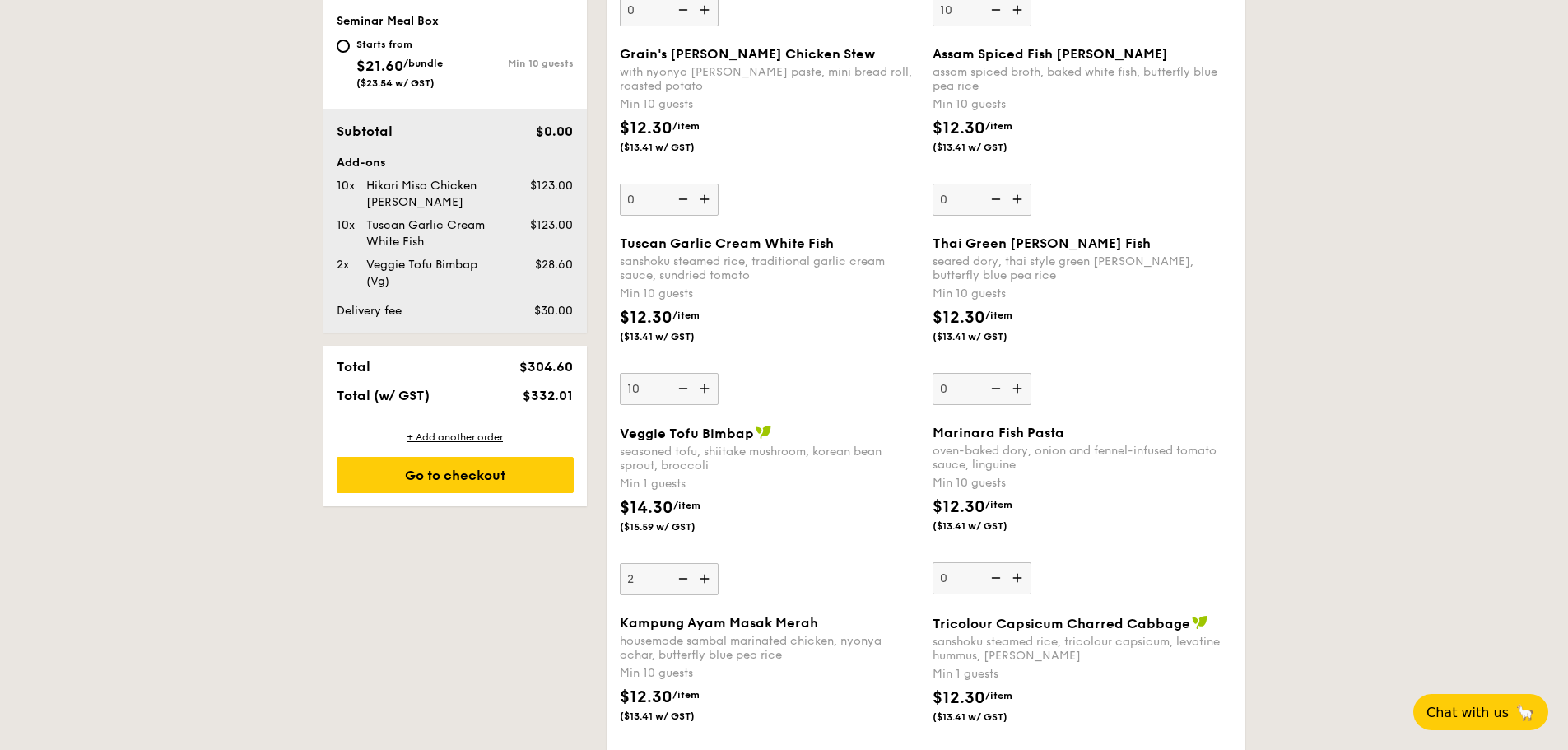
scroll to position [951, 0]
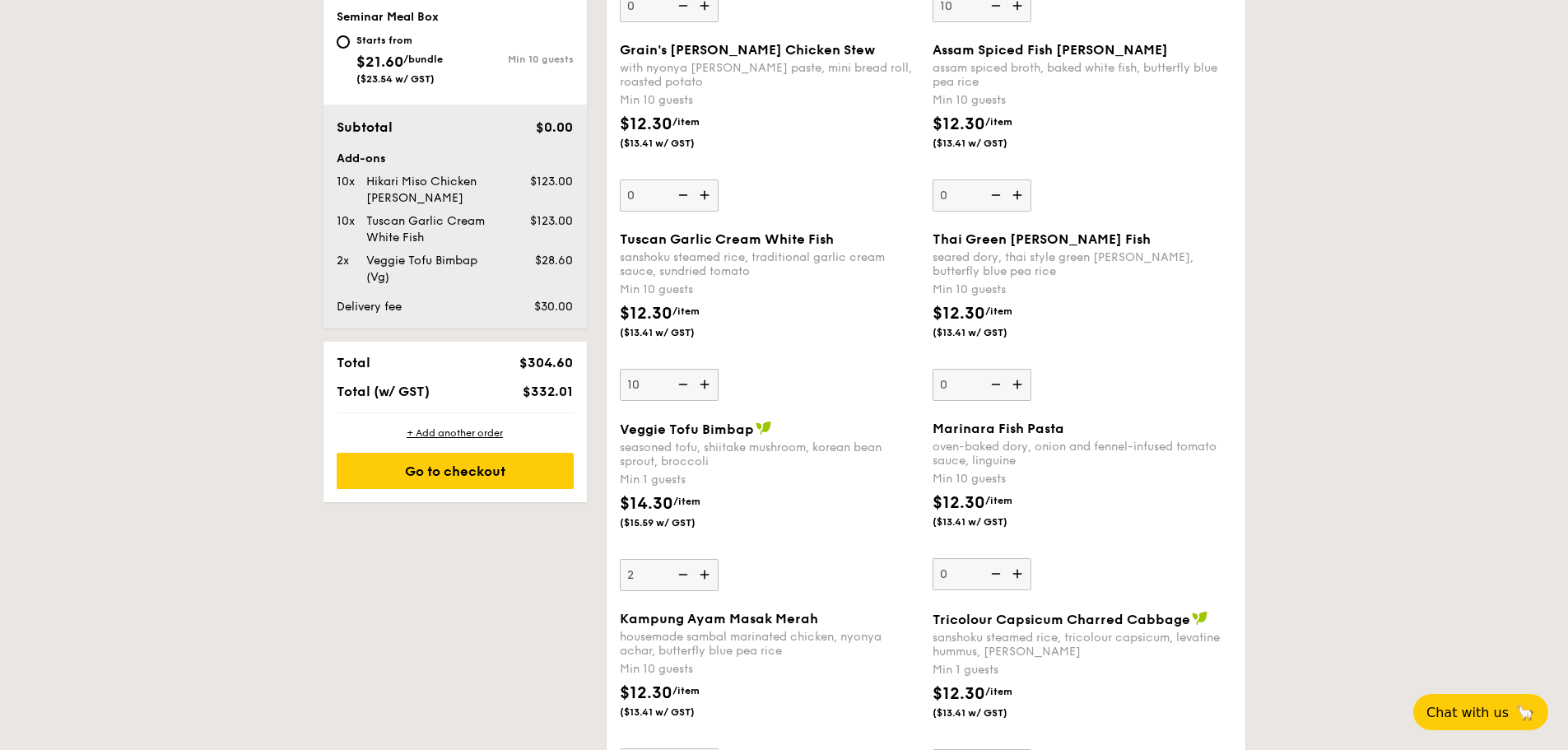
click at [708, 573] on img at bounding box center [706, 574] width 24 height 31
click at [708, 573] on input "2" at bounding box center [669, 575] width 99 height 32
click at [708, 573] on img at bounding box center [706, 574] width 24 height 31
click at [708, 573] on input "3" at bounding box center [669, 575] width 99 height 32
click at [708, 573] on img at bounding box center [706, 574] width 24 height 31
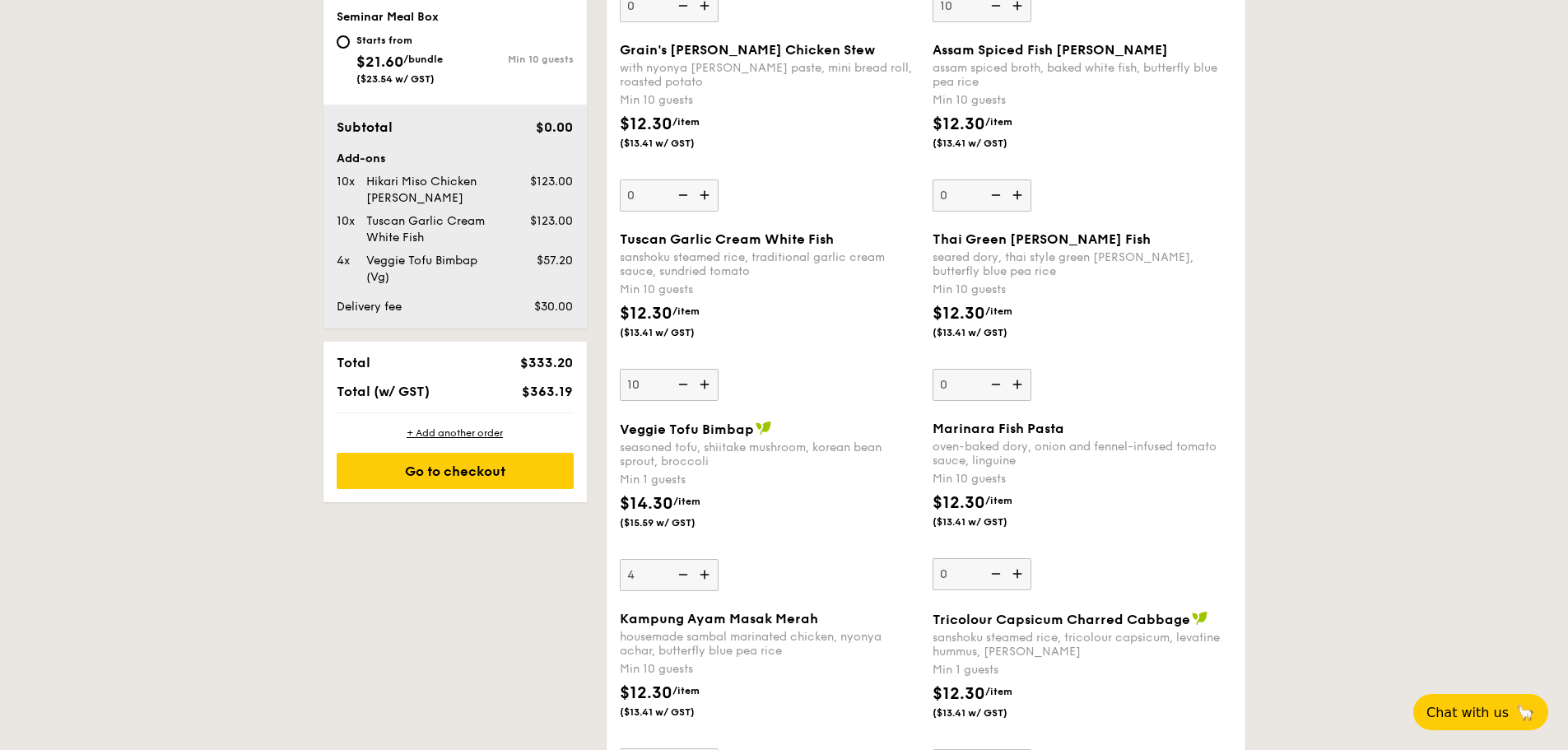
click at [708, 573] on input "4" at bounding box center [669, 575] width 99 height 32
type input "5"
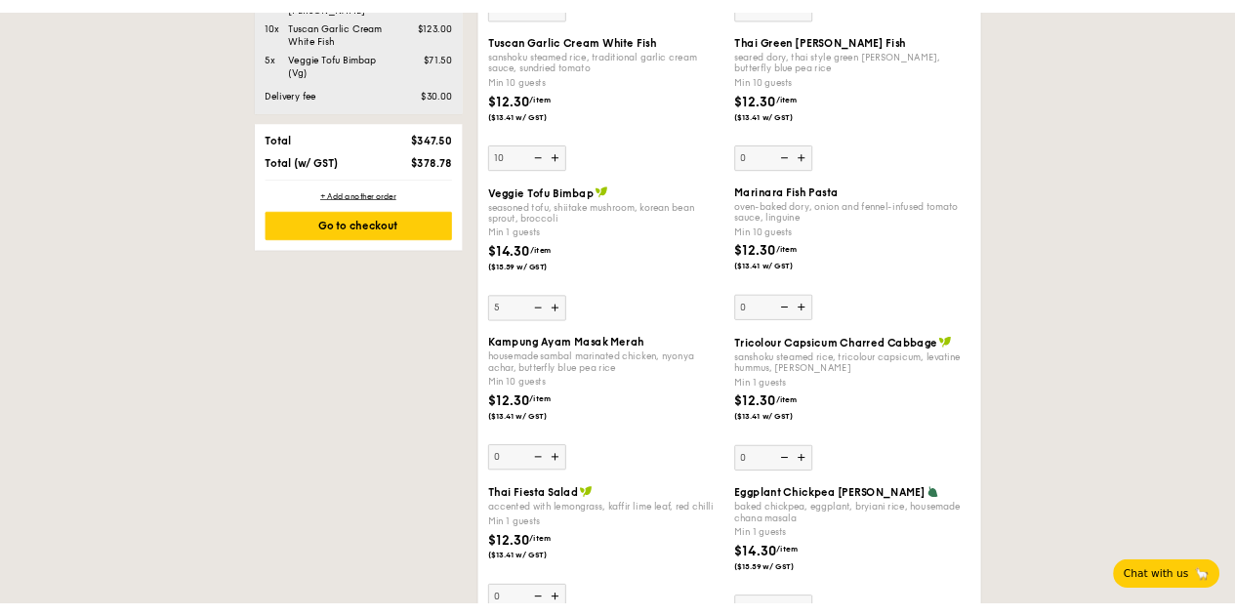
scroll to position [1366, 0]
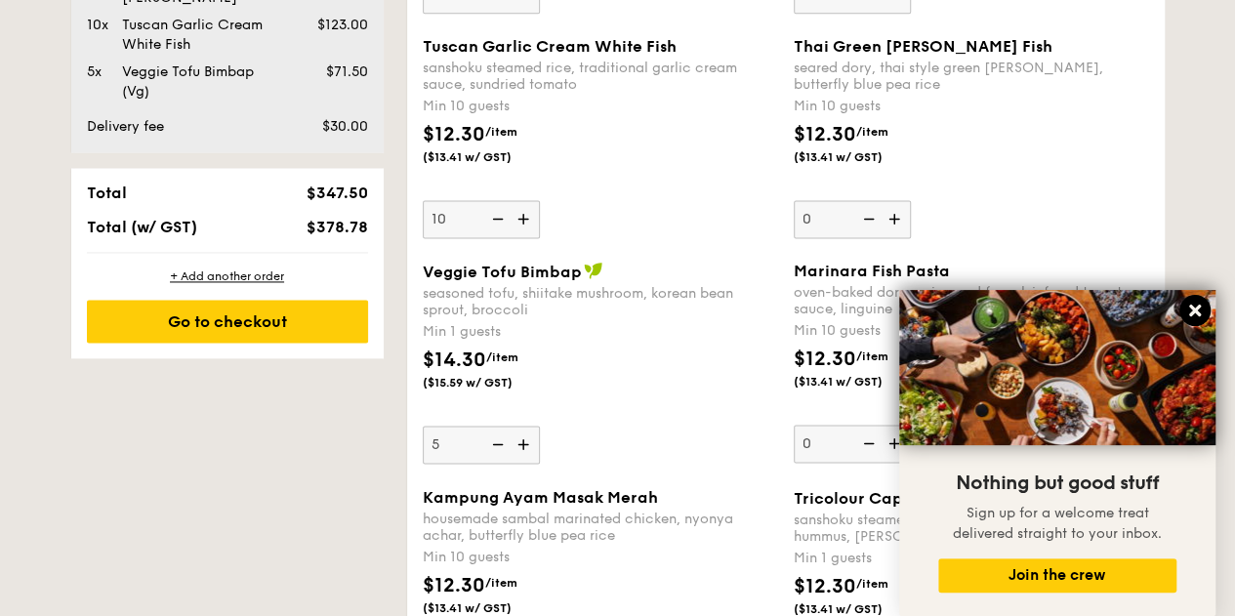
click at [1201, 304] on icon at bounding box center [1196, 311] width 18 height 18
